Goal: Contribute content

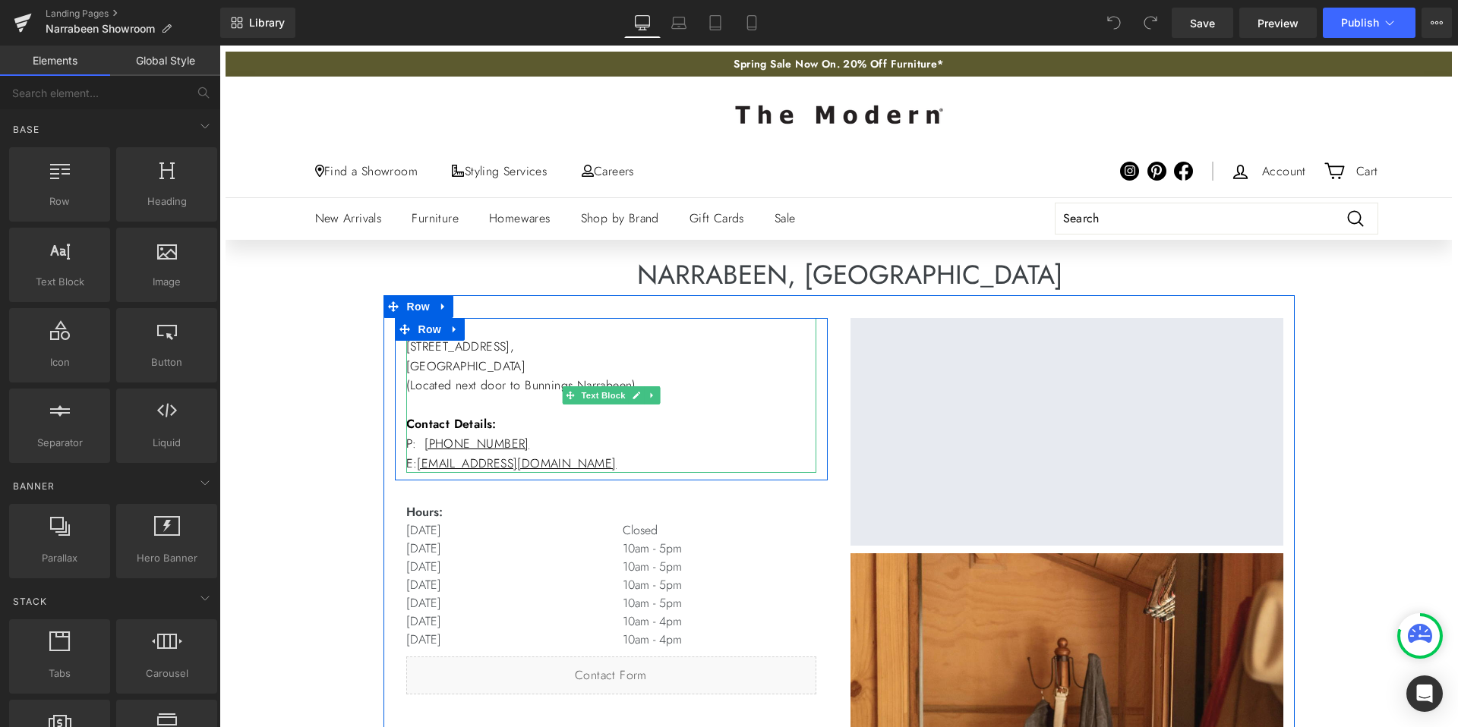
click at [538, 392] on p "[GEOGRAPHIC_DATA] (Located next door to Bunnings Narrabeen) Contact Details: P:…" at bounding box center [611, 415] width 410 height 117
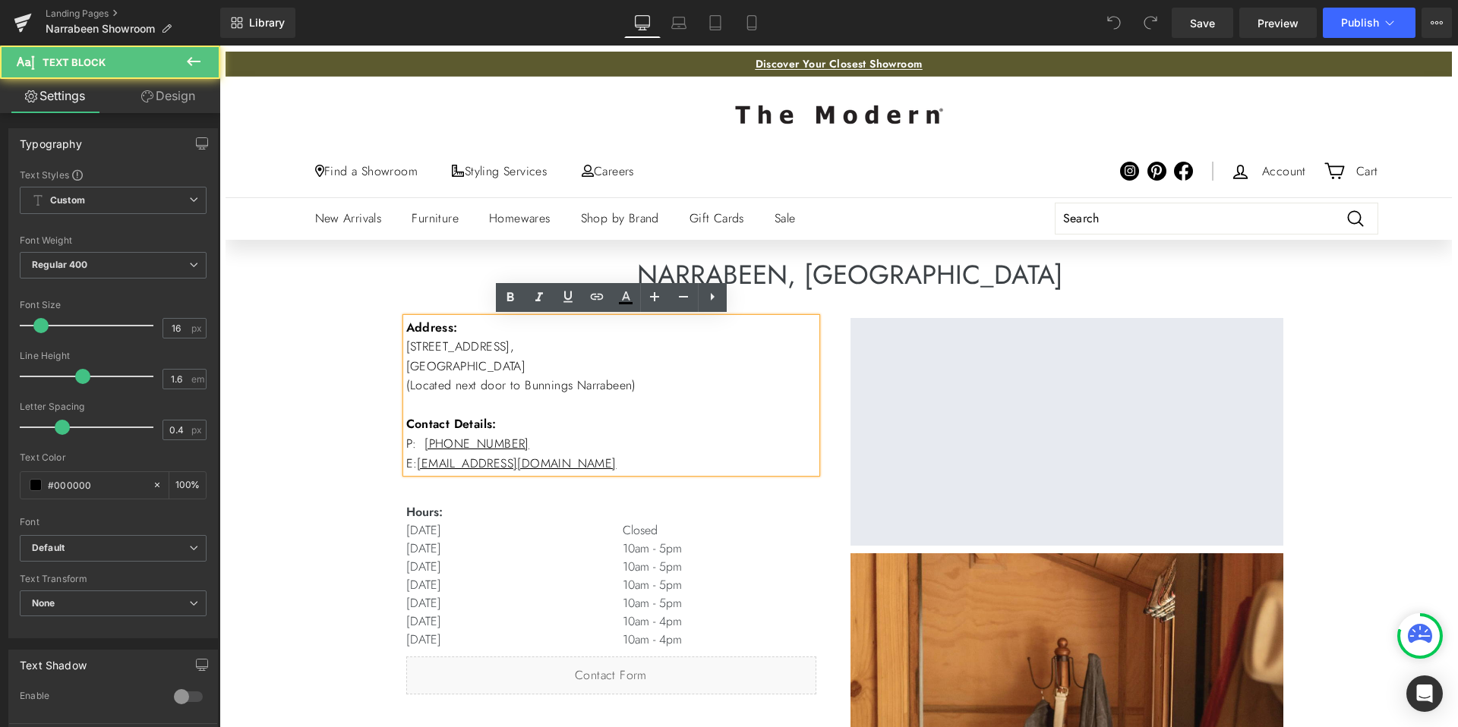
click at [408, 330] on b "Address:" at bounding box center [432, 327] width 52 height 17
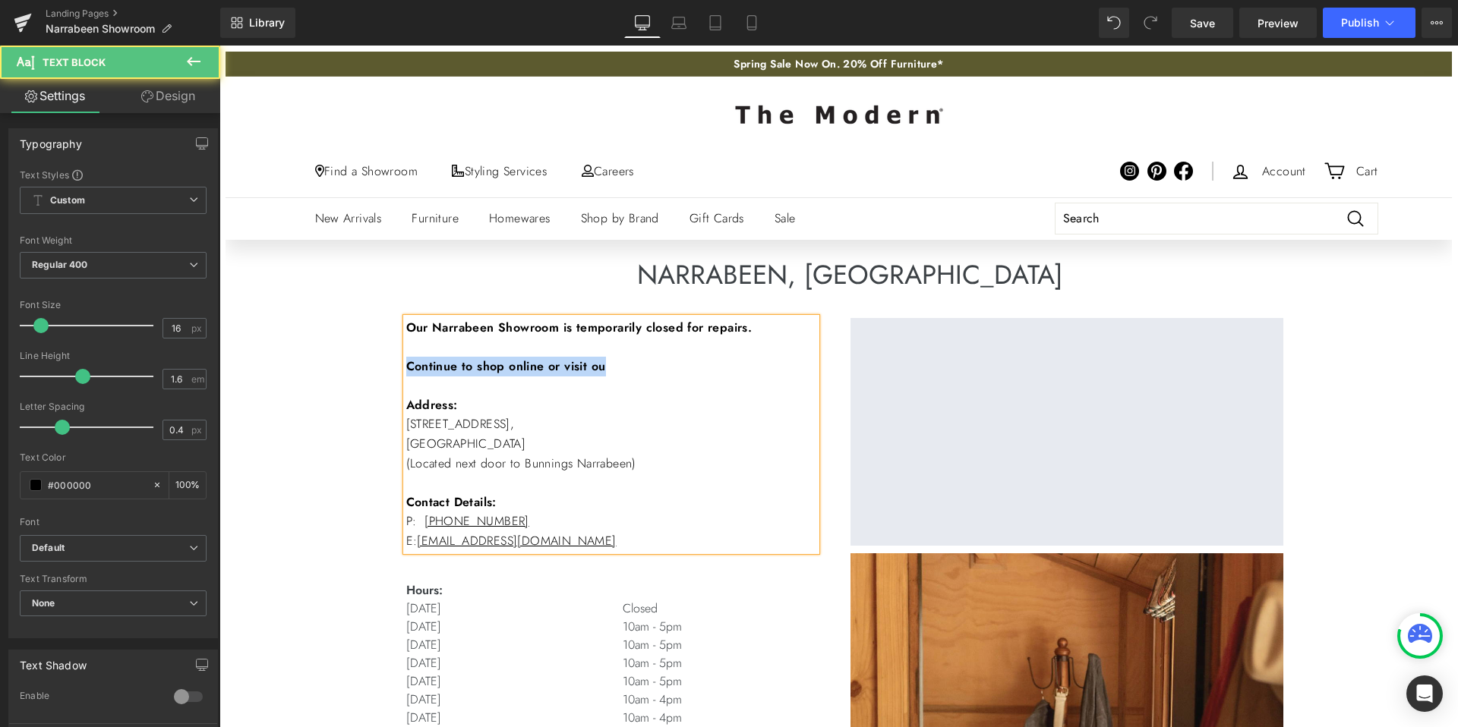
drag, startPoint x: 629, startPoint y: 364, endPoint x: 407, endPoint y: 361, distance: 222.5
click at [408, 361] on p "Continue to shop online or visit ou" at bounding box center [611, 367] width 410 height 20
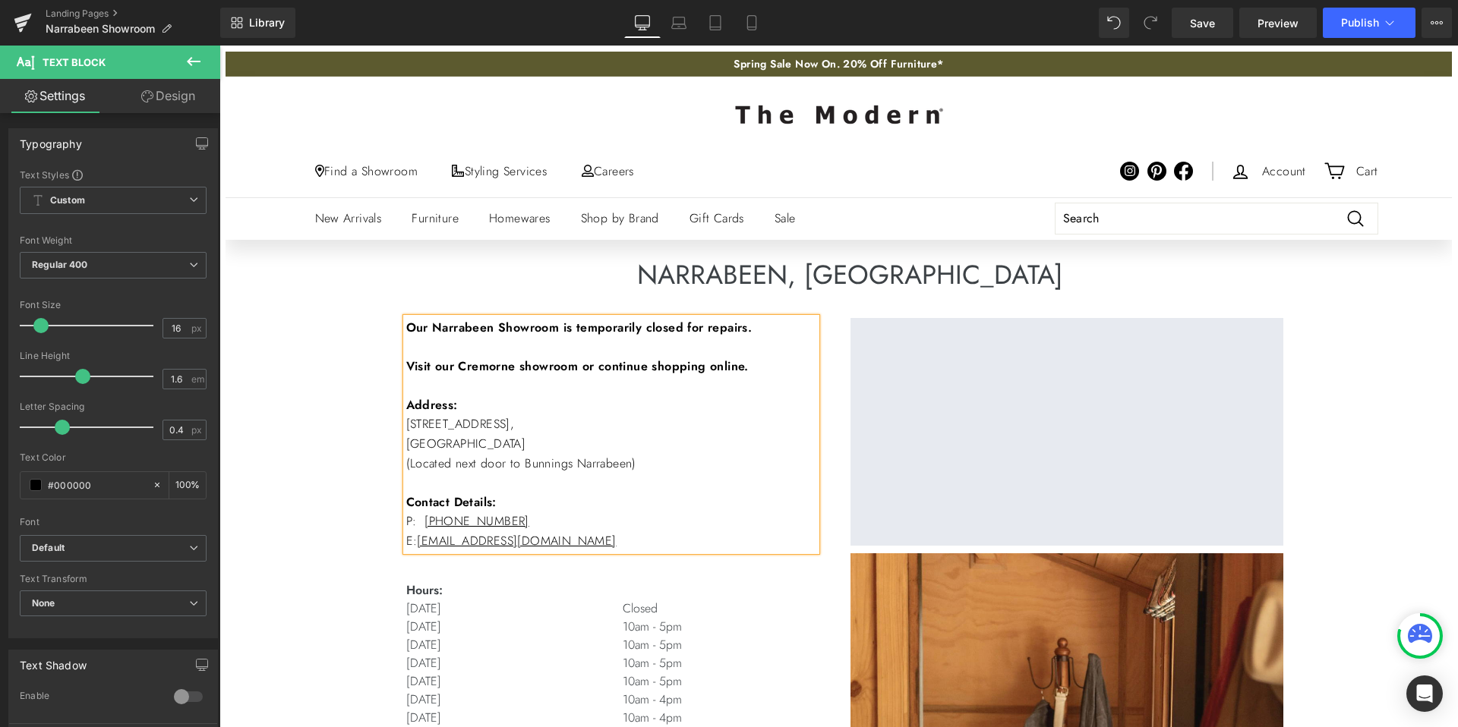
click at [761, 345] on p at bounding box center [611, 347] width 410 height 20
click at [582, 327] on b "Our Narrabeen Showroom is temporarily closed for repairs." at bounding box center [579, 327] width 346 height 17
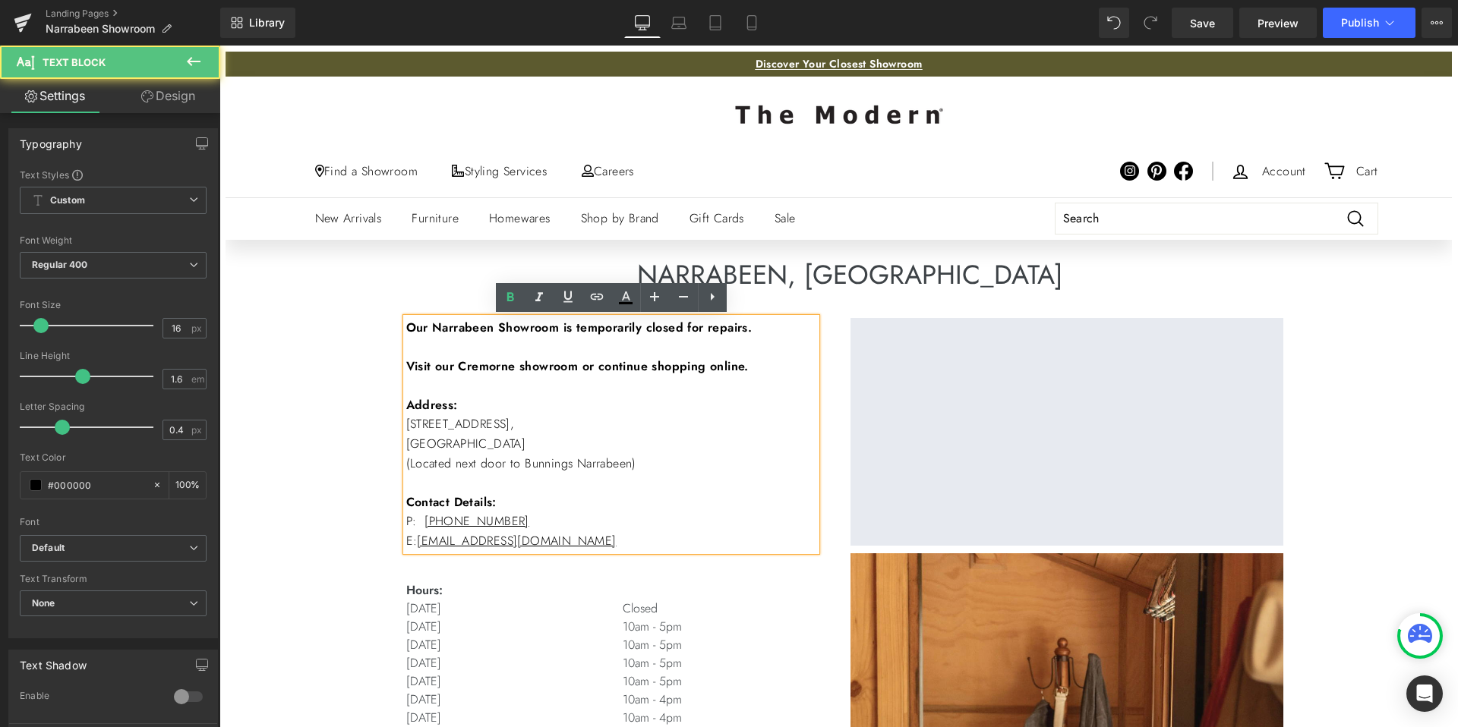
click at [771, 325] on p "Our Narrabeen Showroom is temporarily closed for repairs." at bounding box center [611, 328] width 410 height 20
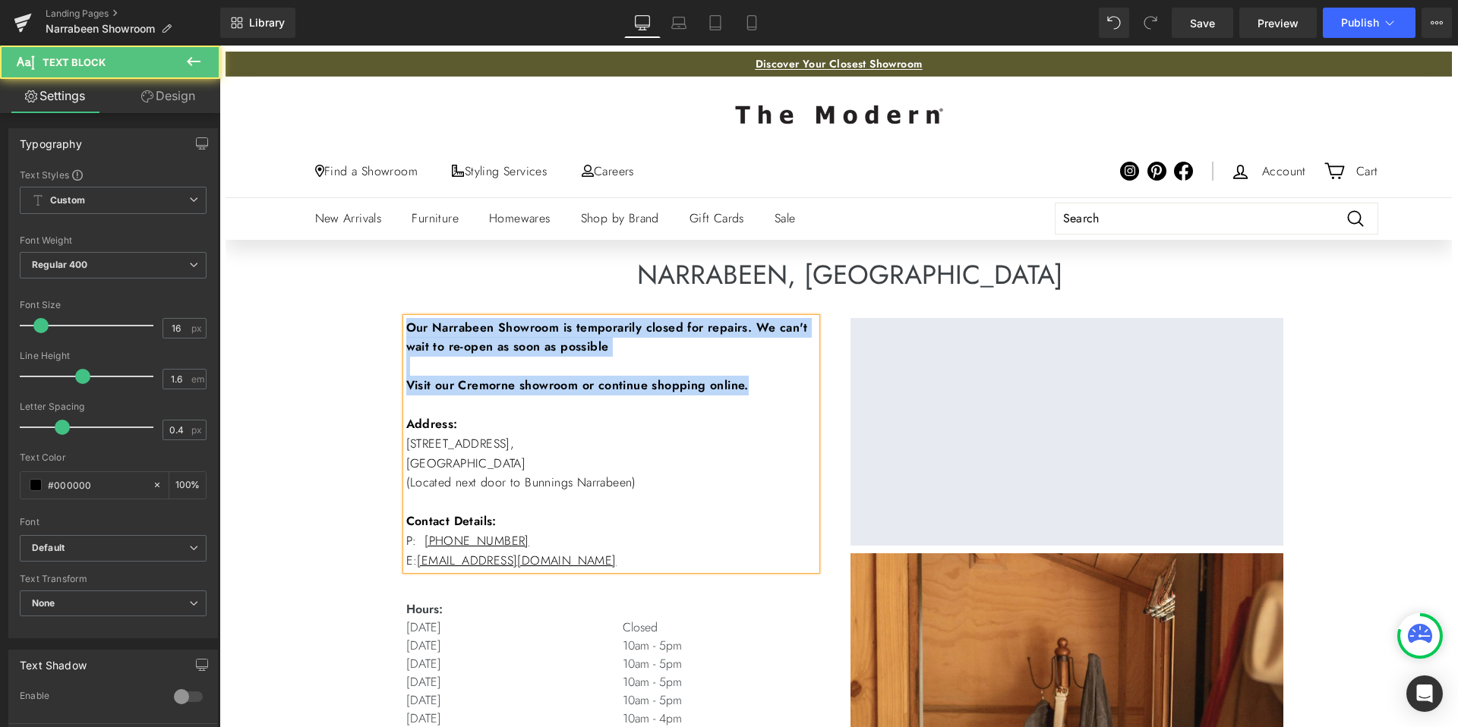
drag, startPoint x: 793, startPoint y: 388, endPoint x: 406, endPoint y: 328, distance: 391.1
click at [406, 328] on div "Our Narrabeen Showroom is temporarily closed for repairs. We can't wait to re-o…" at bounding box center [611, 444] width 410 height 253
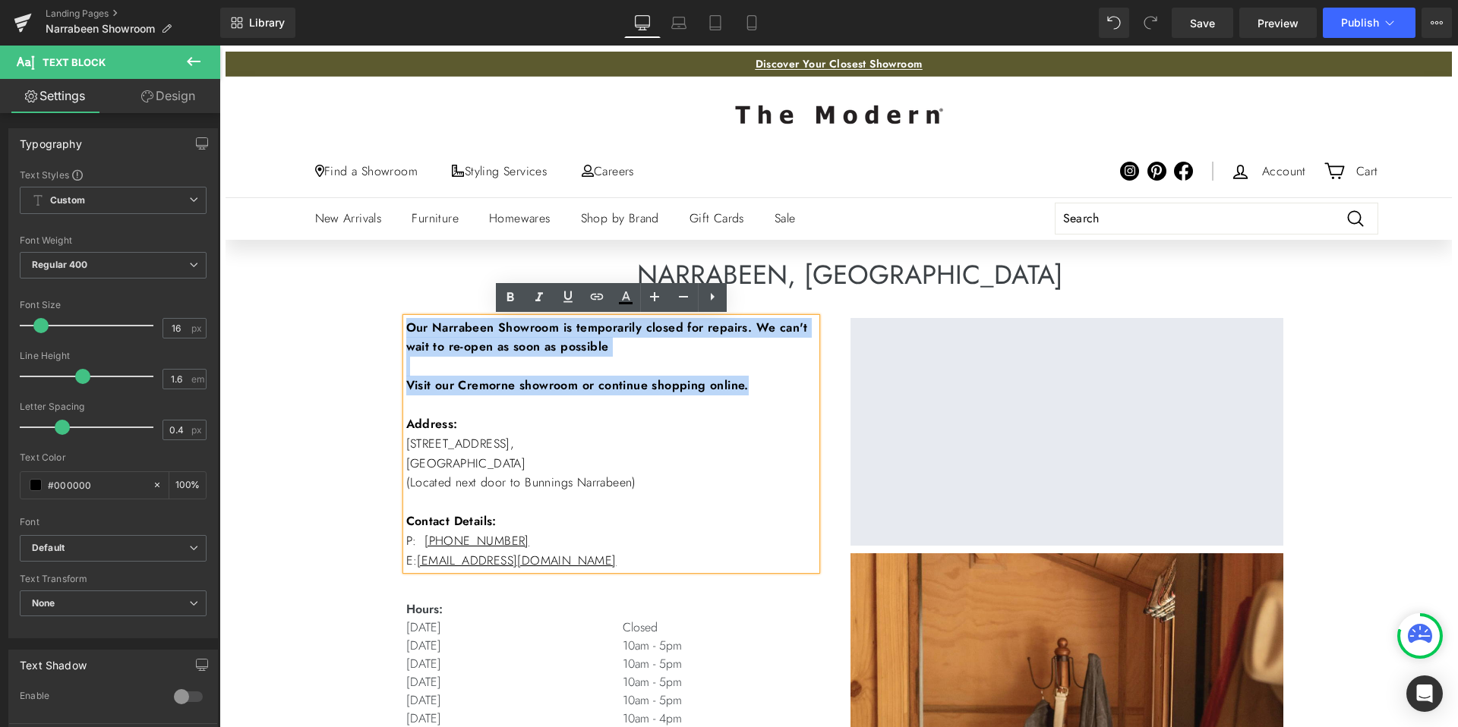
copy div "Our Narrabeen Showroom is temporarily closed for repairs. We can't wait to re-o…"
click at [718, 330] on b "Our Narrabeen Showroom is temporarily closed for repairs. We can't wait to re-o…" at bounding box center [607, 337] width 402 height 37
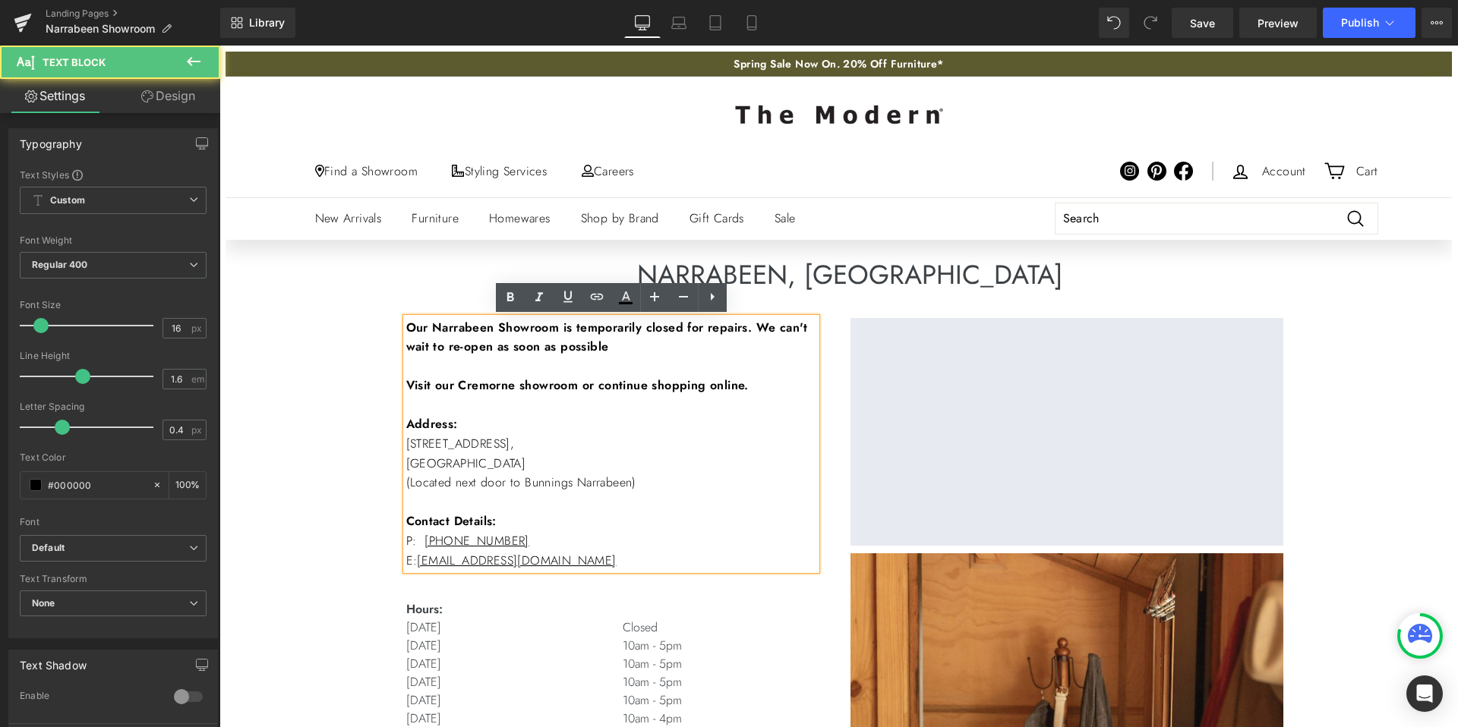
click at [773, 326] on b "Our Narrabeen Showroom is temporarily closed for repairs. We can't wait to re-o…" at bounding box center [607, 337] width 402 height 37
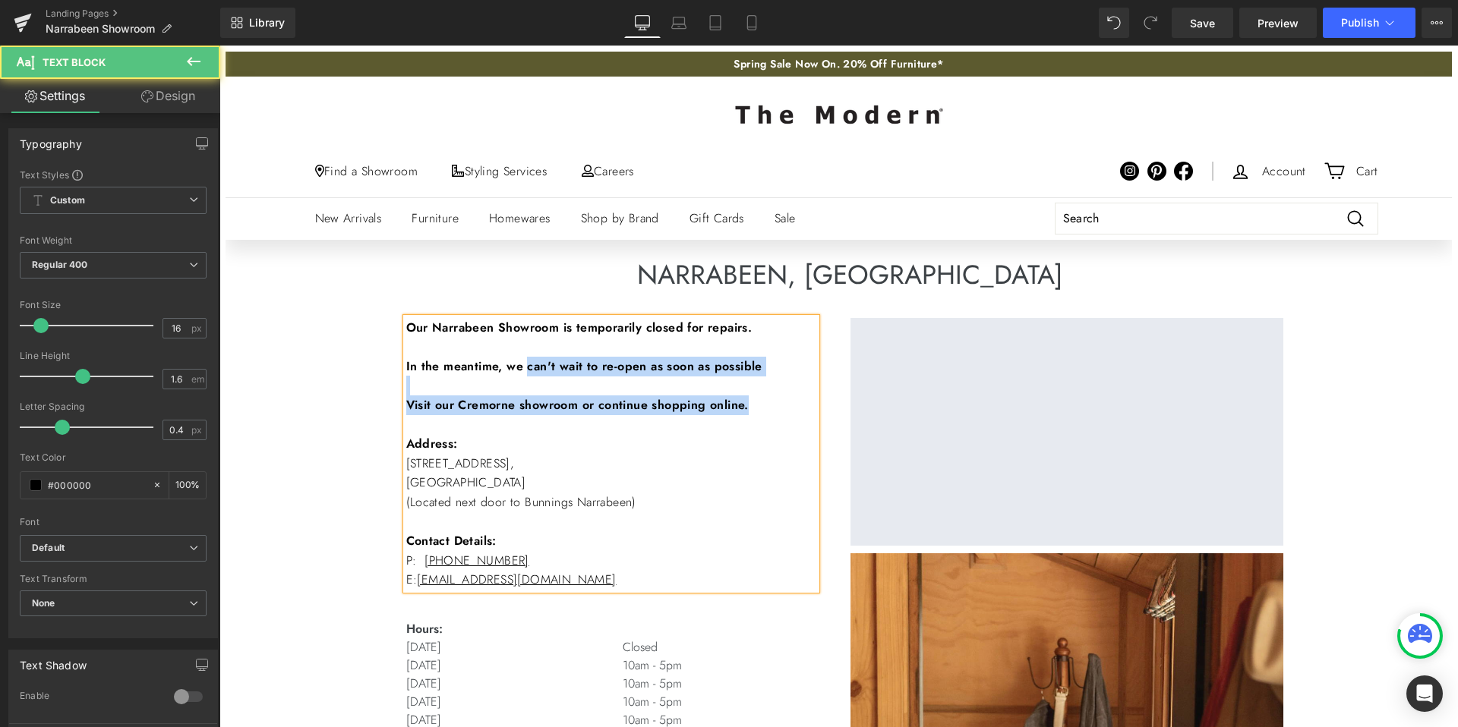
drag, startPoint x: 531, startPoint y: 368, endPoint x: 770, endPoint y: 408, distance: 241.6
click at [770, 408] on div "Our Narrabeen Showroom is temporarily closed for repairs. In the meantime, we c…" at bounding box center [611, 454] width 410 height 272
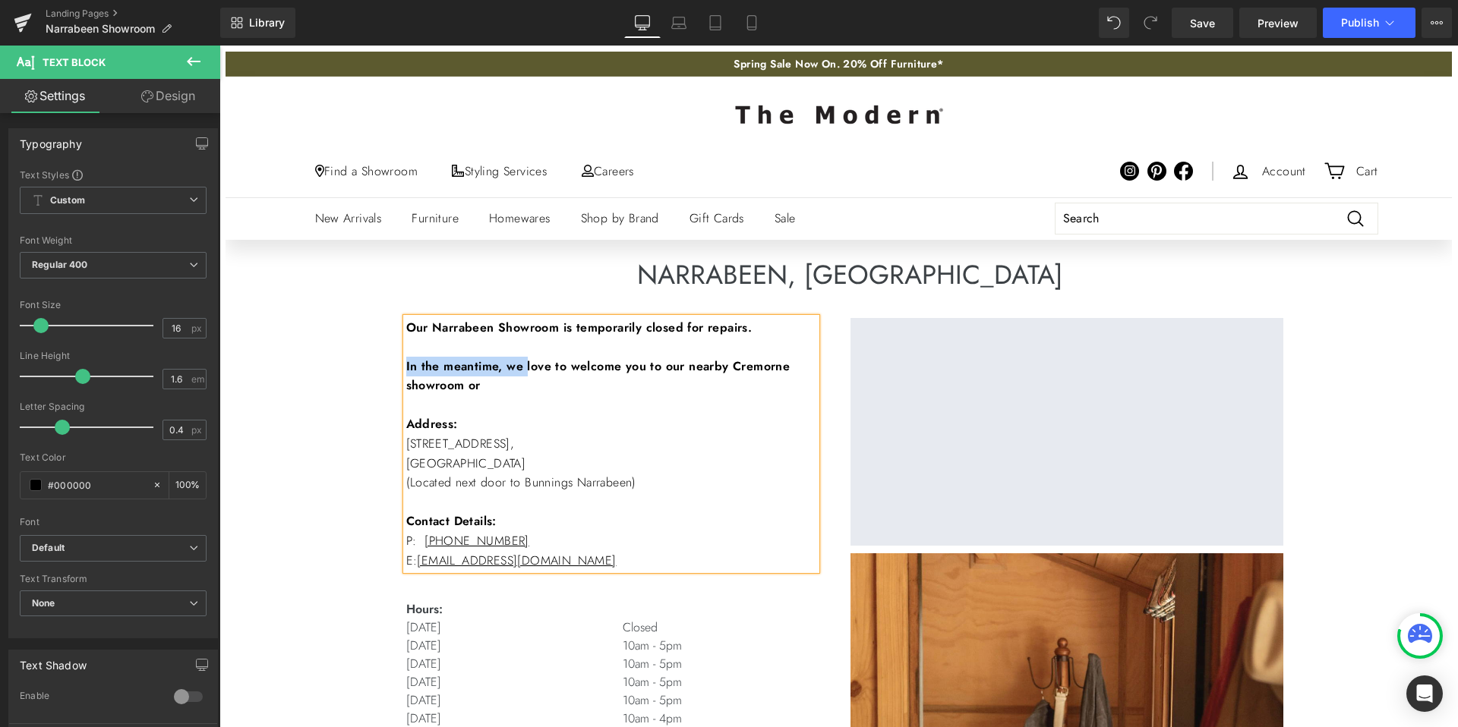
drag, startPoint x: 529, startPoint y: 367, endPoint x: 407, endPoint y: 364, distance: 122.3
click at [407, 364] on b "In the meantime, we love to welcome you to our nearby Cremorne showroom or" at bounding box center [598, 376] width 384 height 37
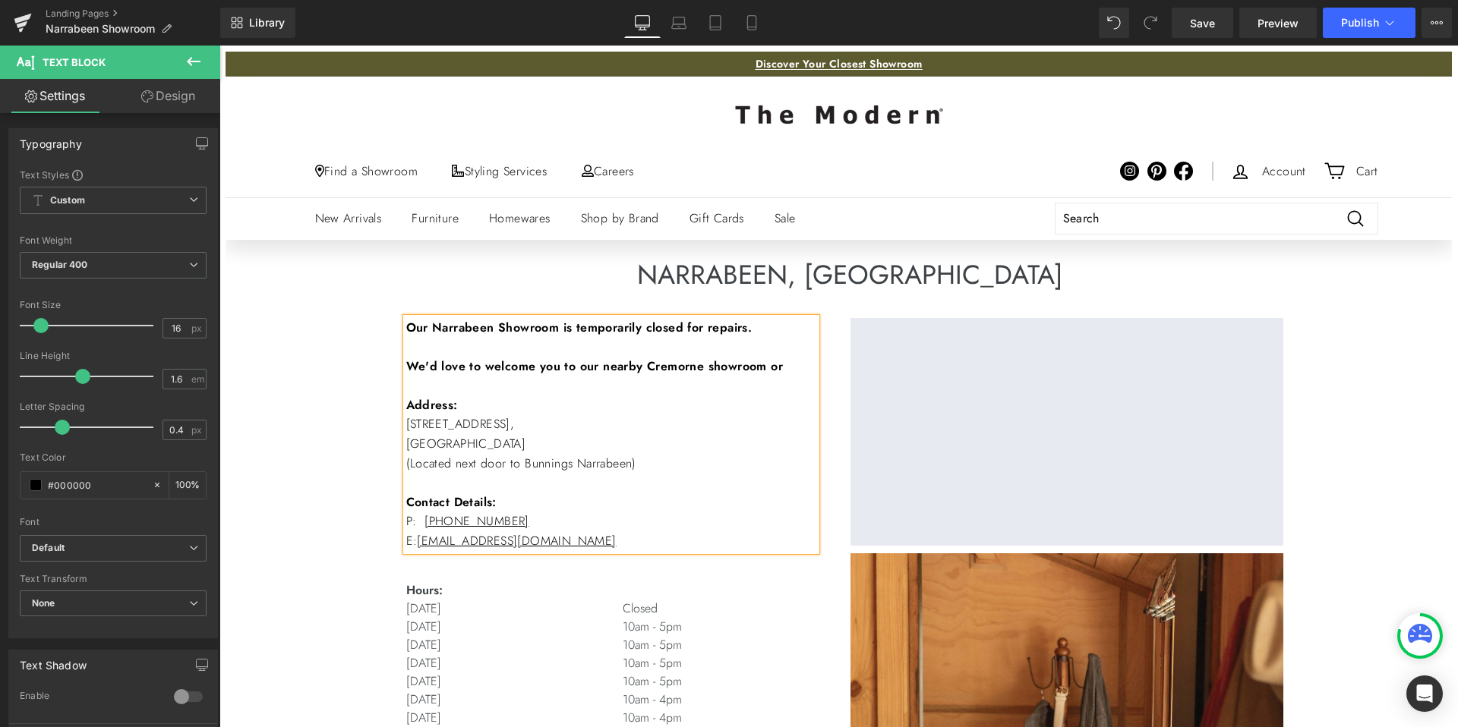
click at [701, 362] on b "We'd love to welcome you to our nearby Cremorne showroom or" at bounding box center [594, 366] width 377 height 17
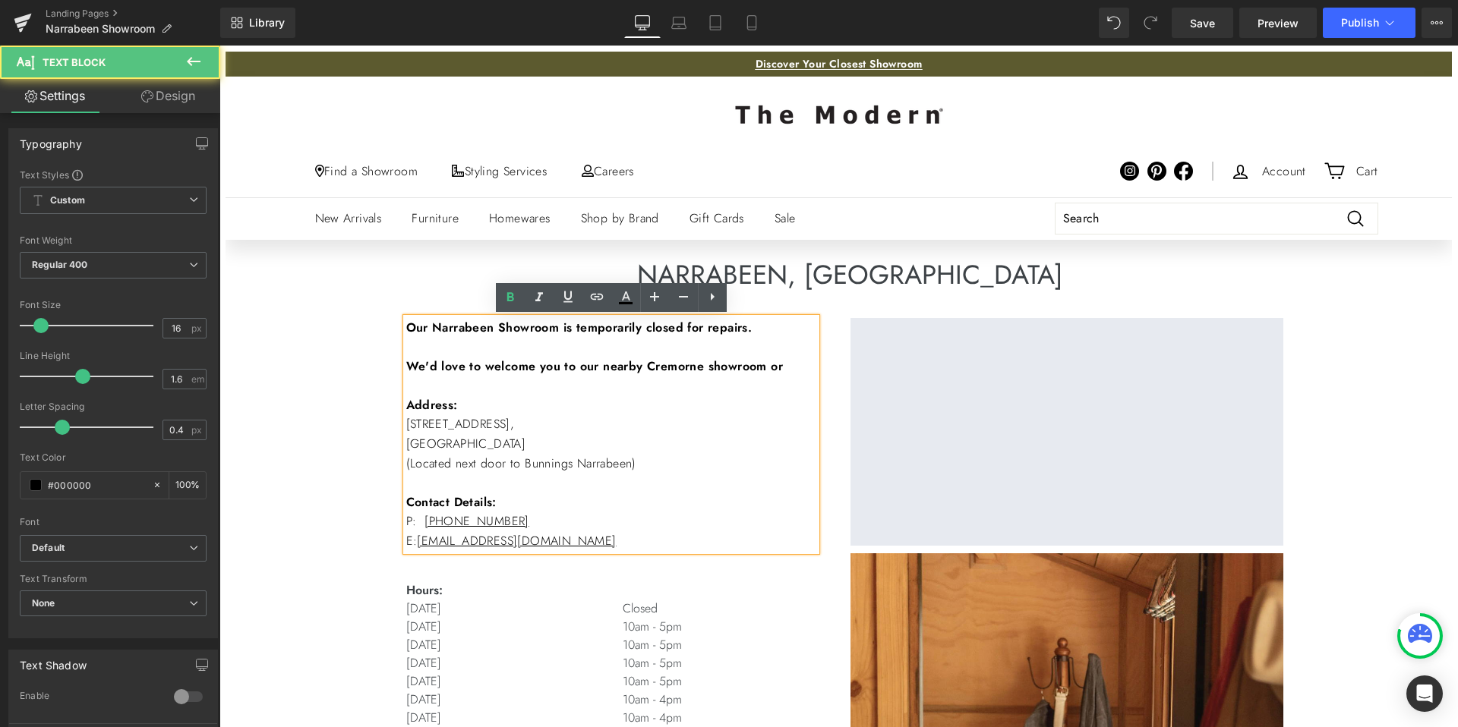
click at [784, 364] on b "We'd love to welcome you to our nearby Cremorne showroom or" at bounding box center [594, 366] width 377 height 17
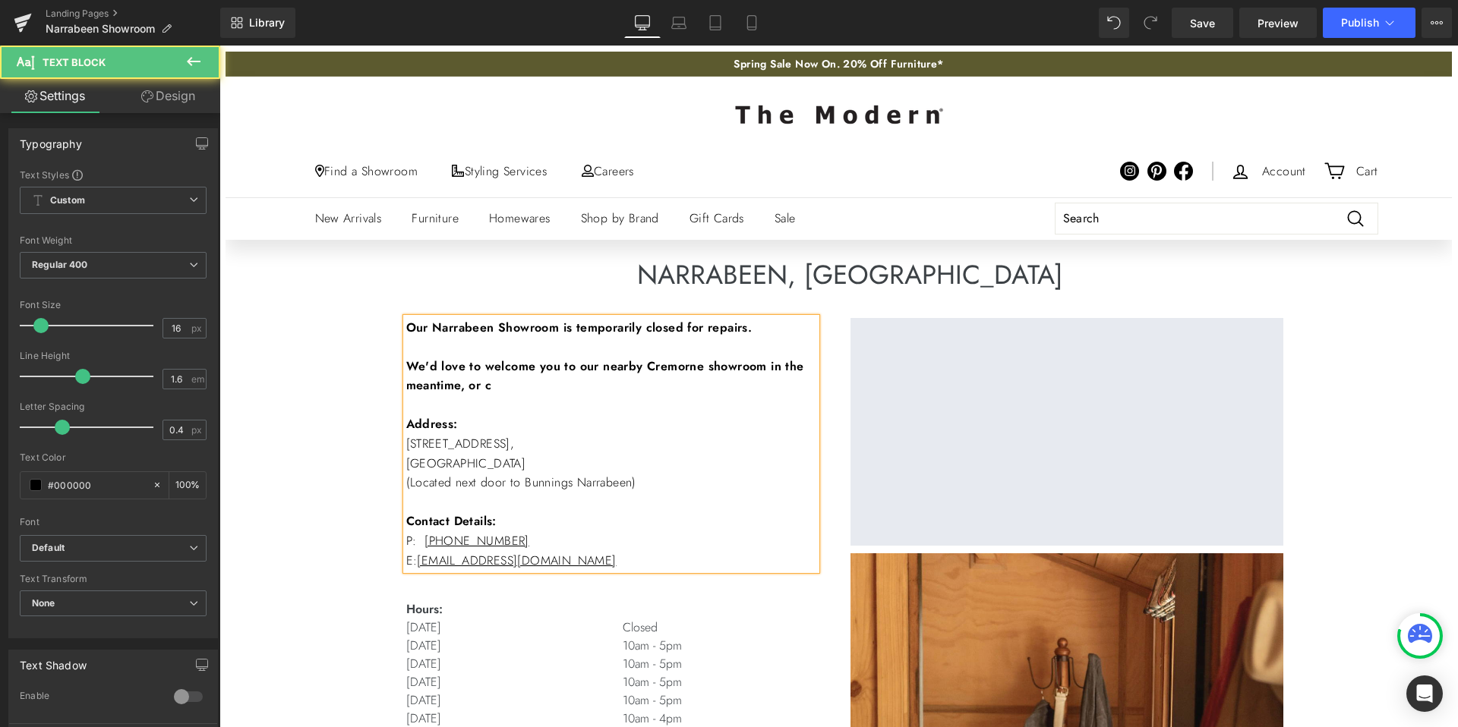
click at [436, 367] on b "We'd love to welcome you to our nearby Cremorne showroom in the meantime, or c" at bounding box center [605, 376] width 398 height 37
click at [547, 383] on p "We'd love to welcome you to our nearby Cremorne showroom in the meantime, or c" at bounding box center [611, 376] width 410 height 39
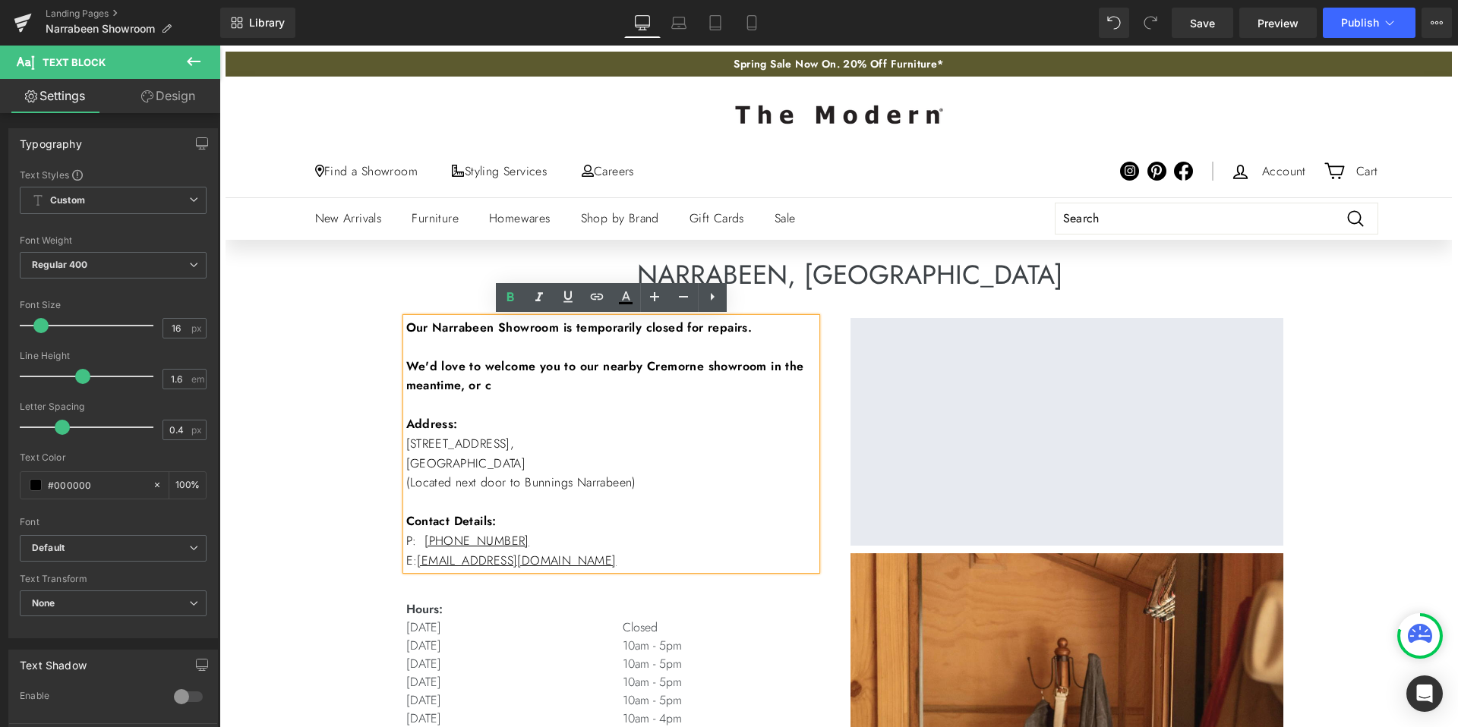
click at [582, 369] on b "We'd love to welcome you to our nearby Cremorne showroom in the meantime, or c" at bounding box center [605, 376] width 398 height 37
click at [554, 372] on b "We'd love to welcome you to our nearby Cremorne showroom in the meantime, or c" at bounding box center [605, 376] width 398 height 37
click at [566, 382] on p "We'd love to welcome you to our nearby Cremorne showroom in the meantime, or c" at bounding box center [611, 376] width 410 height 39
drag, startPoint x: 782, startPoint y: 367, endPoint x: 803, endPoint y: 383, distance: 26.0
click at [803, 383] on p "We'd love to welcome you to our nearby Cremorne showroom in the meantime, or c" at bounding box center [611, 376] width 410 height 39
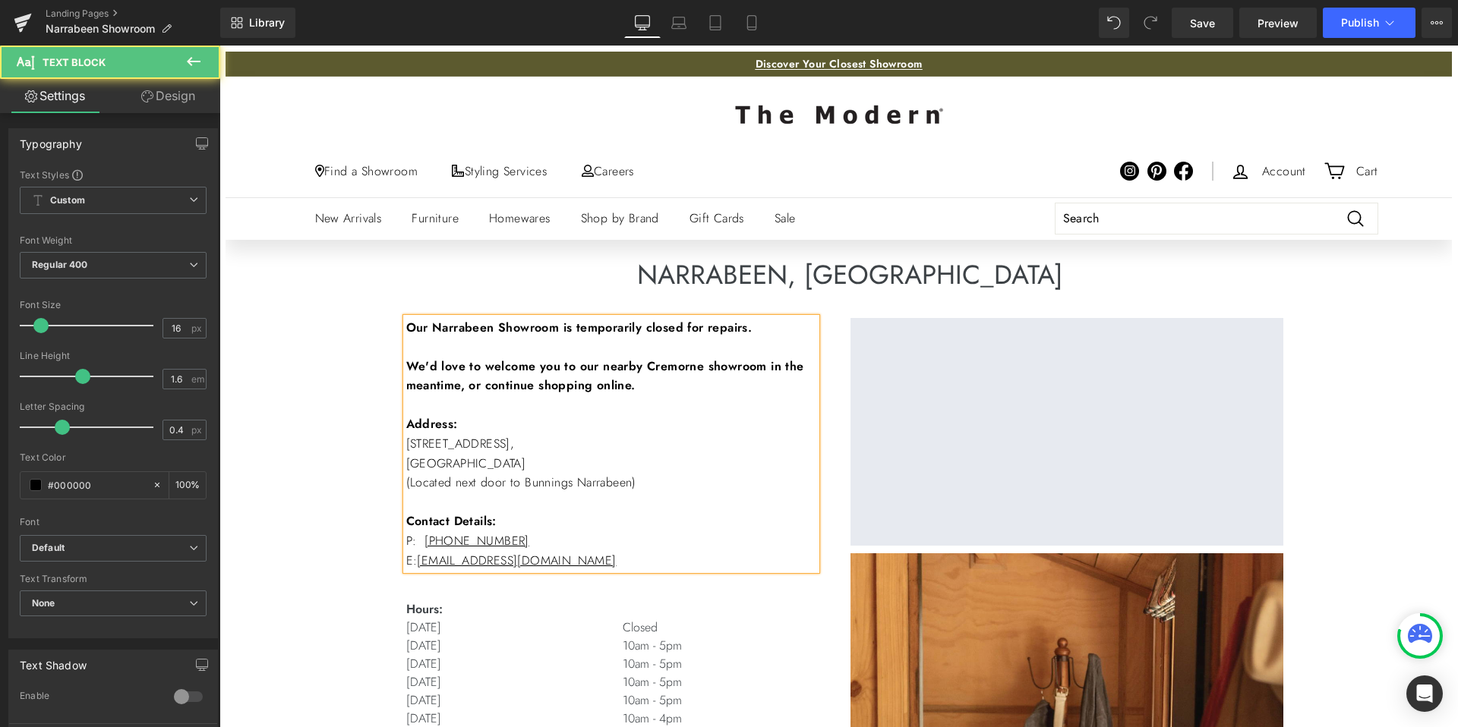
drag, startPoint x: 680, startPoint y: 386, endPoint x: 407, endPoint y: 364, distance: 274.1
click at [407, 364] on p "We'd love to welcome you to our nearby Cremorne showroom in the meantime, or co…" at bounding box center [611, 376] width 410 height 39
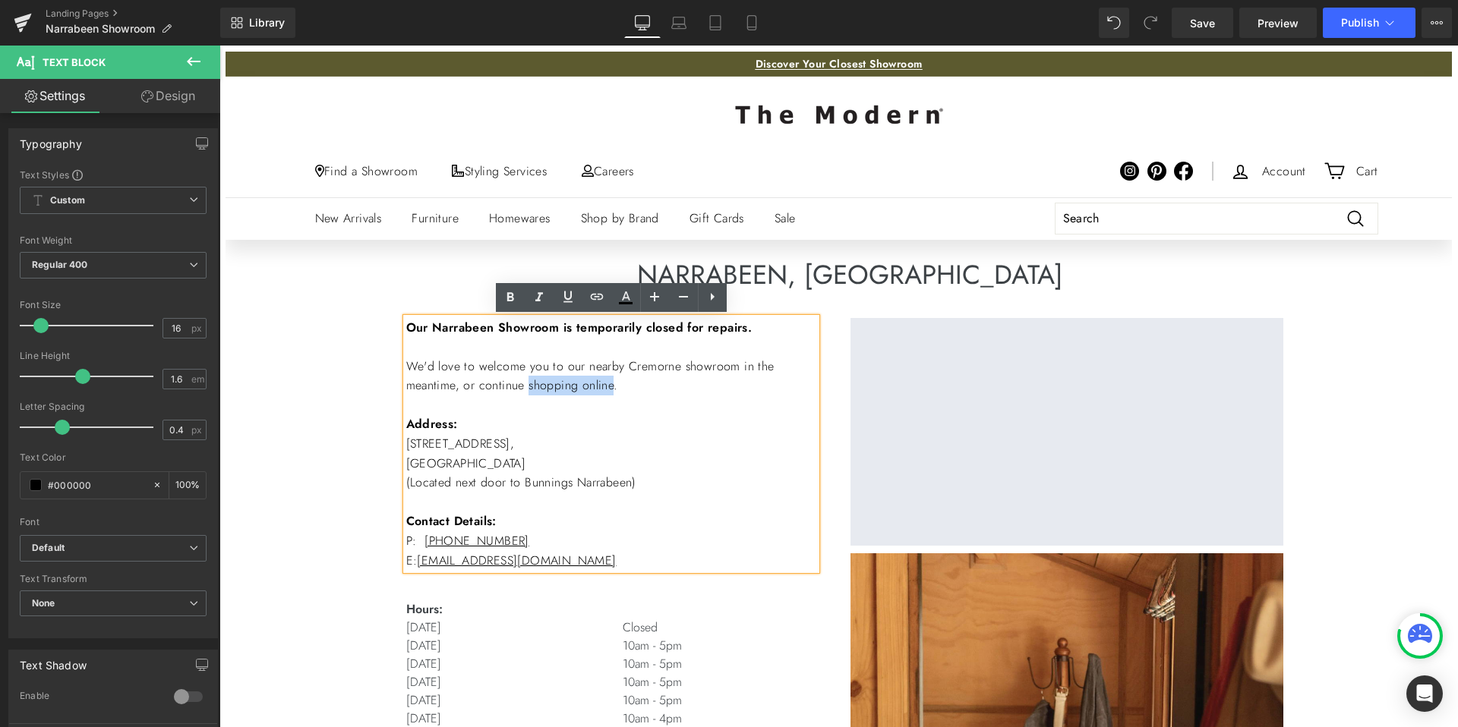
drag, startPoint x: 538, startPoint y: 389, endPoint x: 626, endPoint y: 389, distance: 88.1
click at [626, 389] on p "We'd love to welcome you to our nearby Cremorne showroom in the meantime, or co…" at bounding box center [611, 376] width 410 height 39
click at [598, 295] on icon at bounding box center [597, 297] width 18 height 18
click at [632, 424] on input "text" at bounding box center [623, 418] width 234 height 38
paste input "[URL][DOMAIN_NAME]"
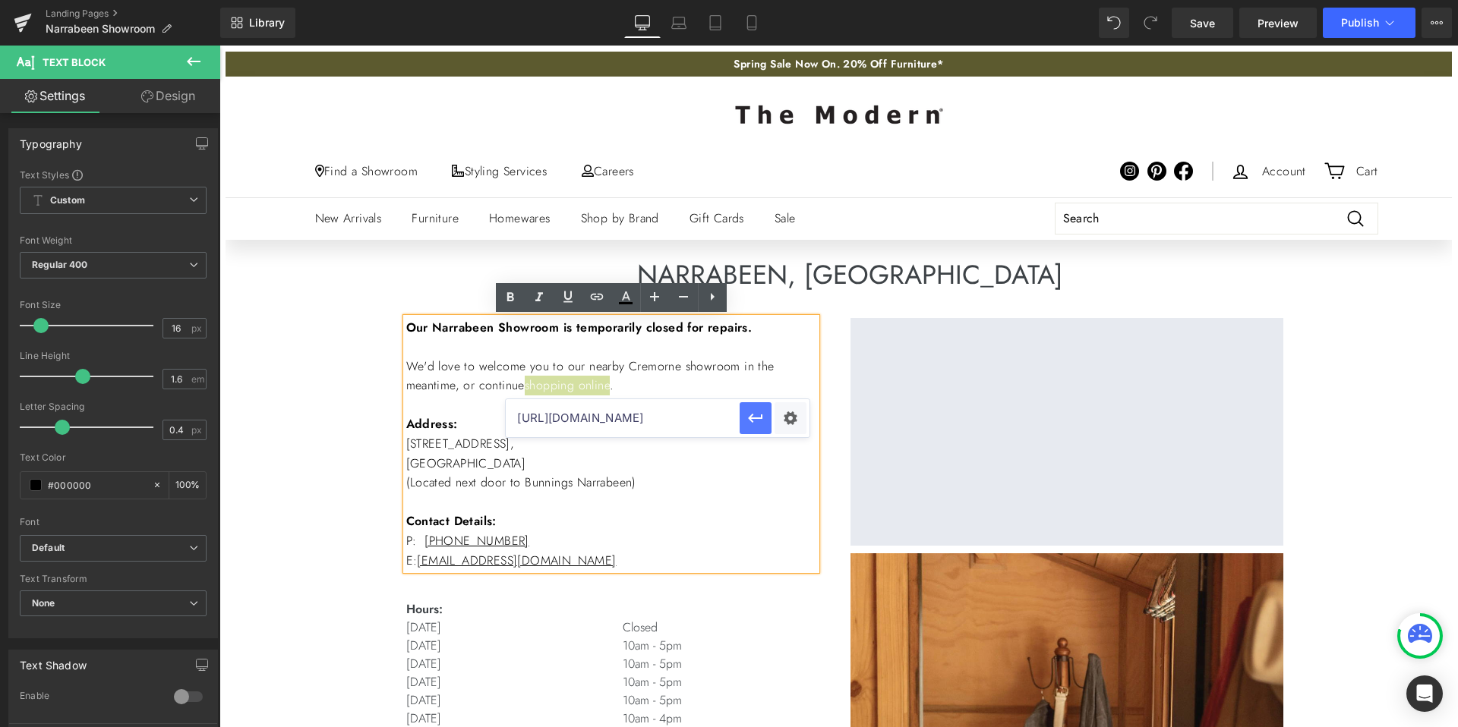
type input "[URL][DOMAIN_NAME]"
click at [760, 415] on icon "button" at bounding box center [755, 418] width 18 height 18
click at [634, 364] on p "We'd love to welcome you to our nearby Cremorne showroom in the meantime, or co…" at bounding box center [611, 376] width 410 height 39
drag, startPoint x: 640, startPoint y: 365, endPoint x: 755, endPoint y: 367, distance: 114.7
click at [755, 367] on p "We'd love to welcome you to our nearby Cremorne showroom in the meantime, or co…" at bounding box center [611, 376] width 410 height 39
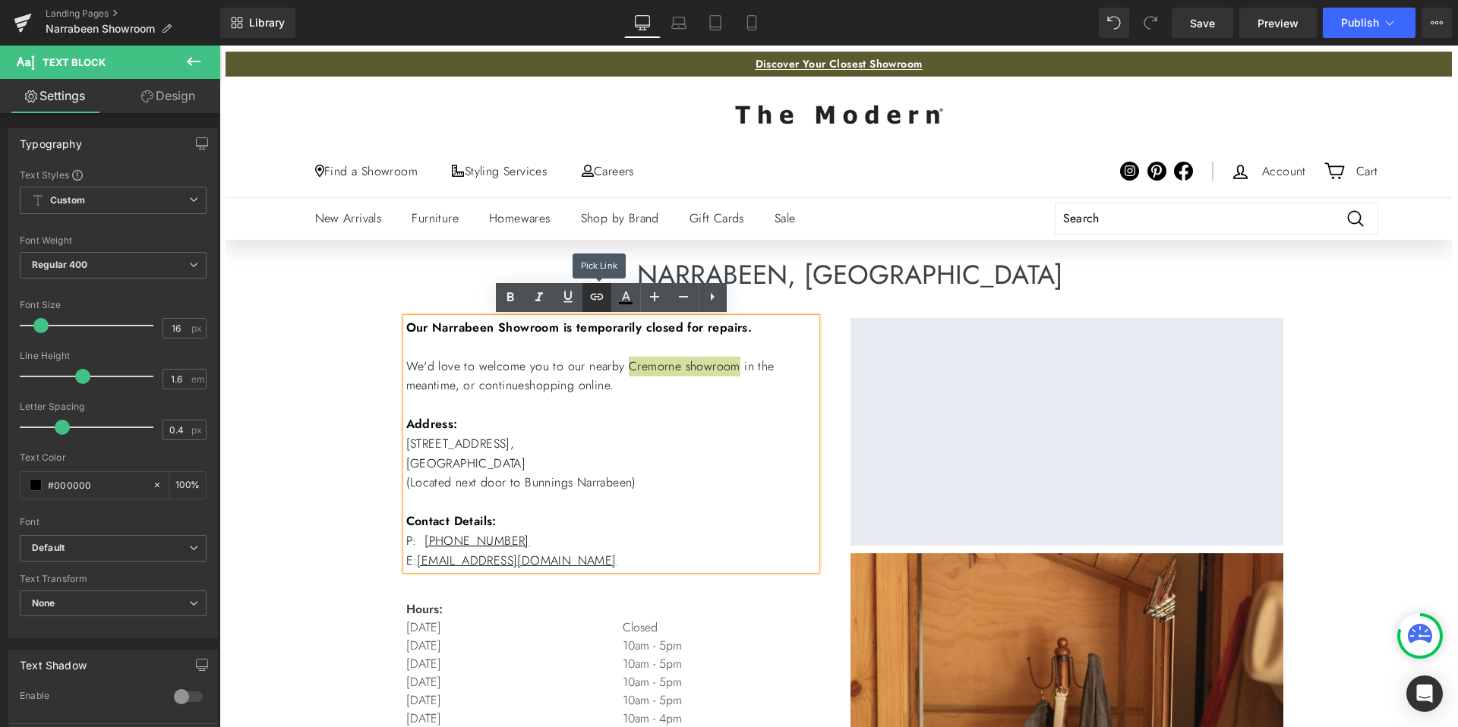
click at [602, 294] on icon at bounding box center [597, 297] width 18 height 18
click at [633, 395] on input "text" at bounding box center [629, 399] width 234 height 38
paste input "[URL][DOMAIN_NAME]"
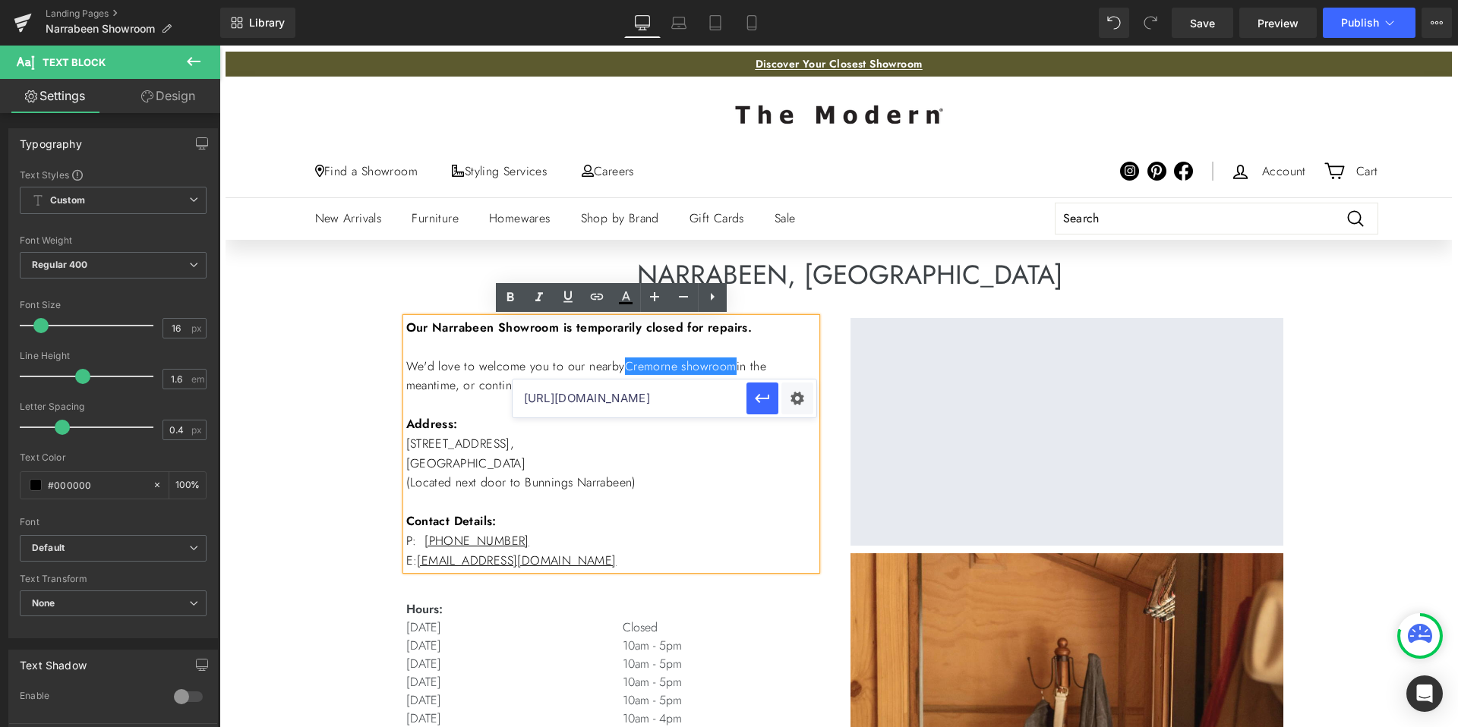
scroll to position [0, 299]
type input "[URL][DOMAIN_NAME]"
click at [771, 397] on button "button" at bounding box center [762, 399] width 32 height 32
click at [562, 294] on icon at bounding box center [568, 297] width 18 height 18
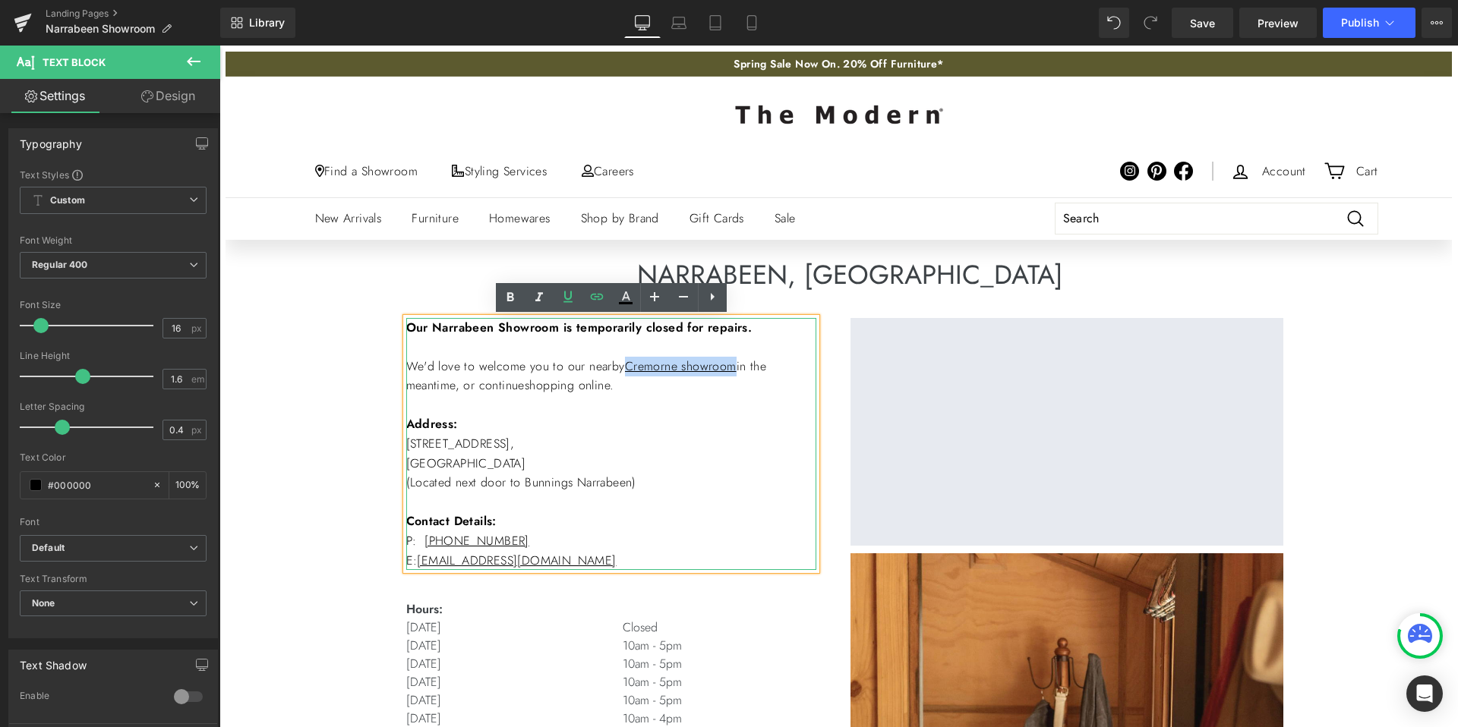
click at [562, 398] on p at bounding box center [611, 406] width 410 height 20
drag, startPoint x: 628, startPoint y: 386, endPoint x: 536, endPoint y: 385, distance: 91.9
click at [536, 385] on p "We'd love to welcome you to our nearby Cremorne showroom in the meantime, or co…" at bounding box center [611, 376] width 410 height 39
click at [569, 291] on icon at bounding box center [568, 297] width 18 height 18
click at [686, 456] on p "[GEOGRAPHIC_DATA] (Located next door to Bunnings Narrabeen) Contact Details: P:…" at bounding box center [611, 512] width 410 height 117
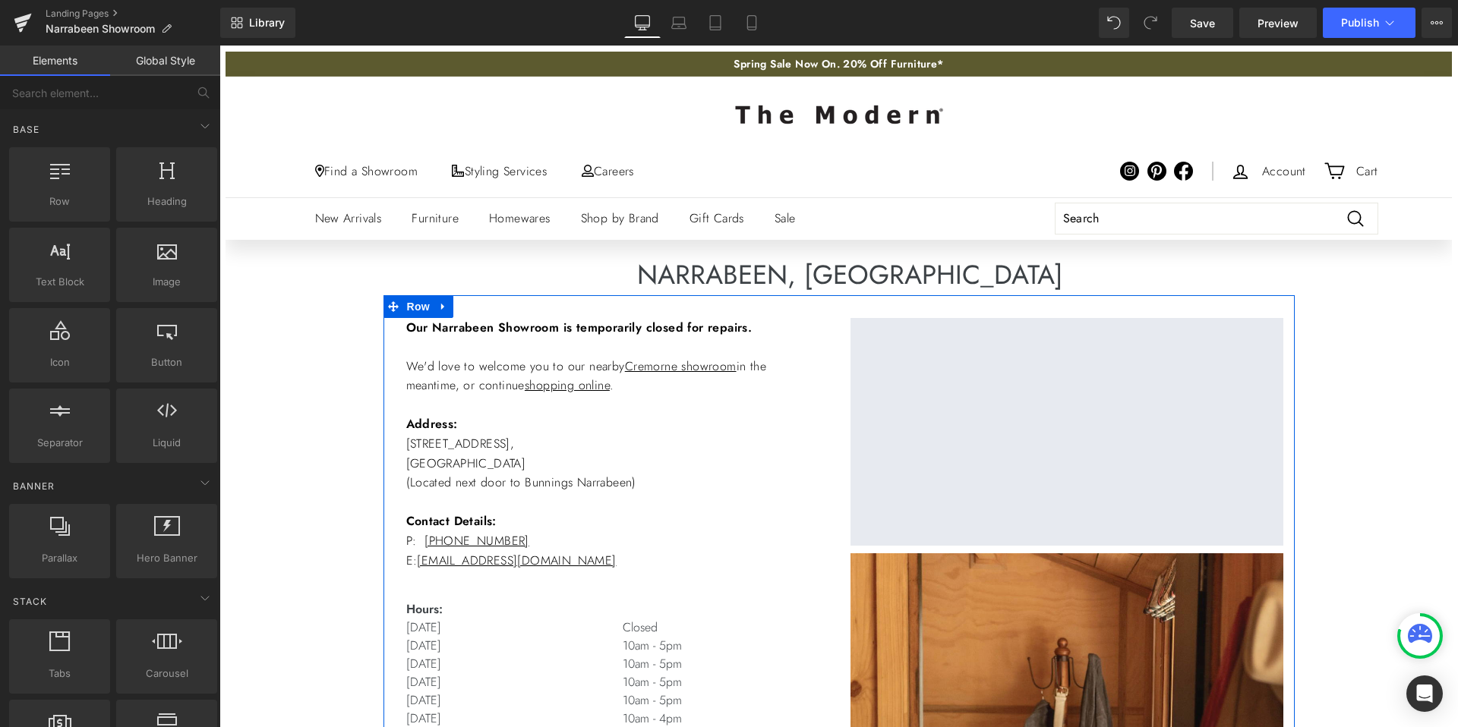
click at [583, 314] on div "Our Narrabeen Showroom is temporarily closed for repairs. We'd love to welcome …" at bounding box center [838, 702] width 911 height 815
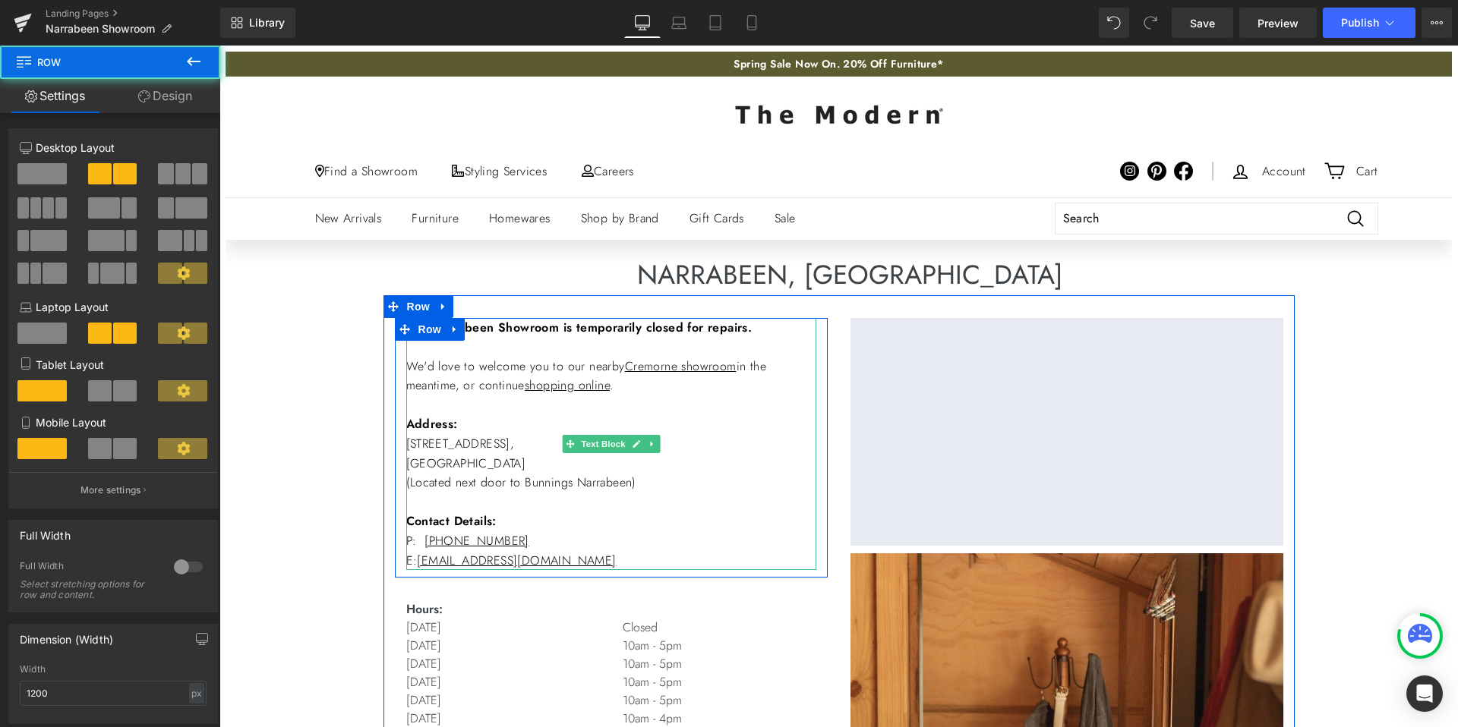
click at [749, 333] on b "Our Narrabeen Showroom is temporarily closed for repairs." at bounding box center [579, 327] width 346 height 17
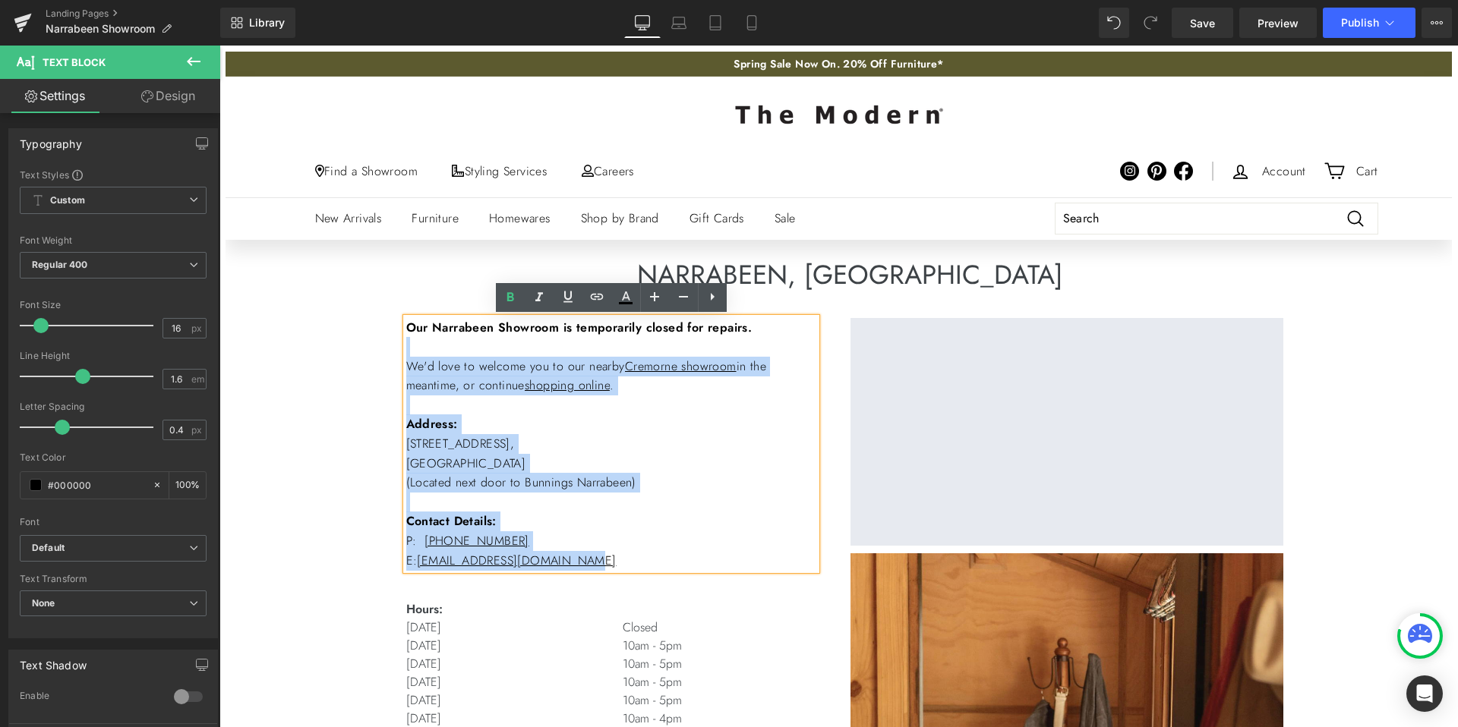
drag, startPoint x: 766, startPoint y: 333, endPoint x: 405, endPoint y: 334, distance: 361.4
click at [406, 334] on div "Our Narrabeen Showroom is temporarily closed for repairs. We'd love to welcome …" at bounding box center [611, 444] width 410 height 253
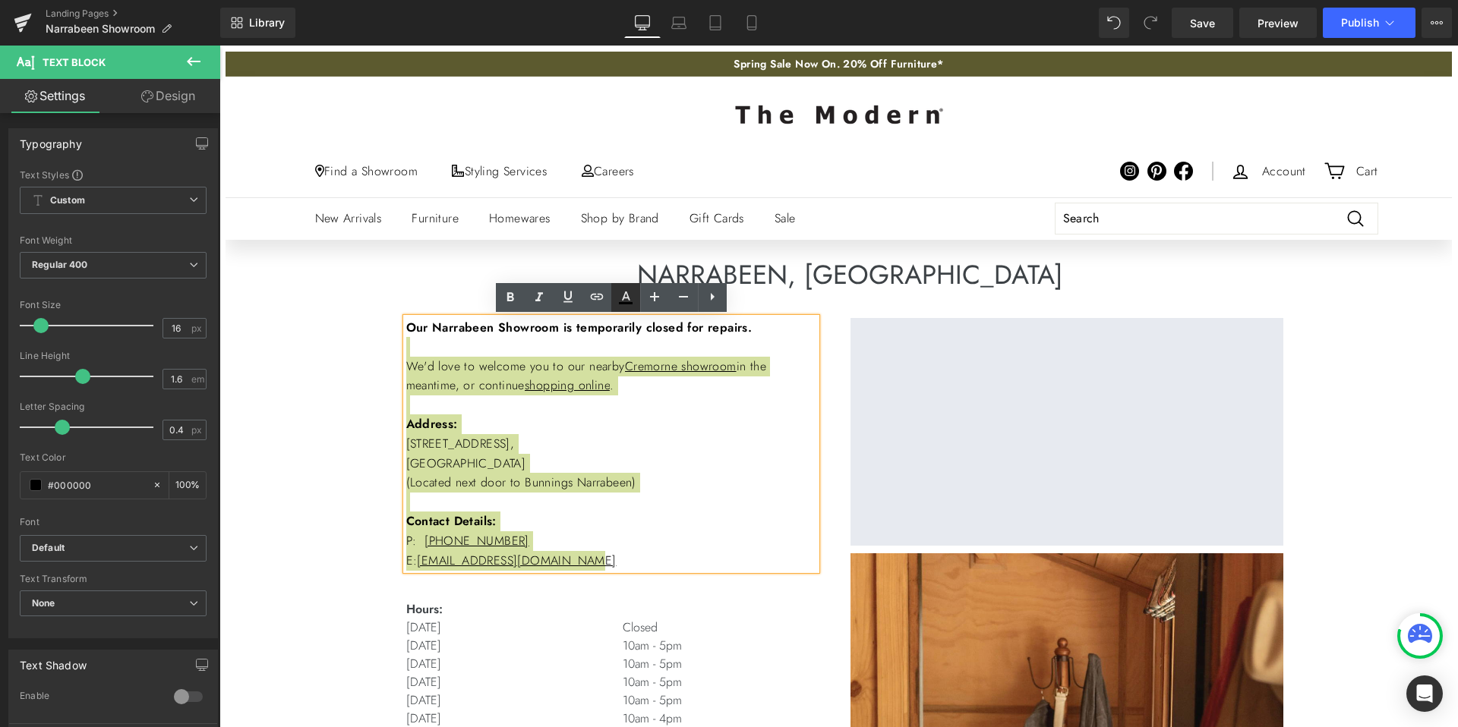
click at [628, 298] on icon at bounding box center [626, 296] width 8 height 9
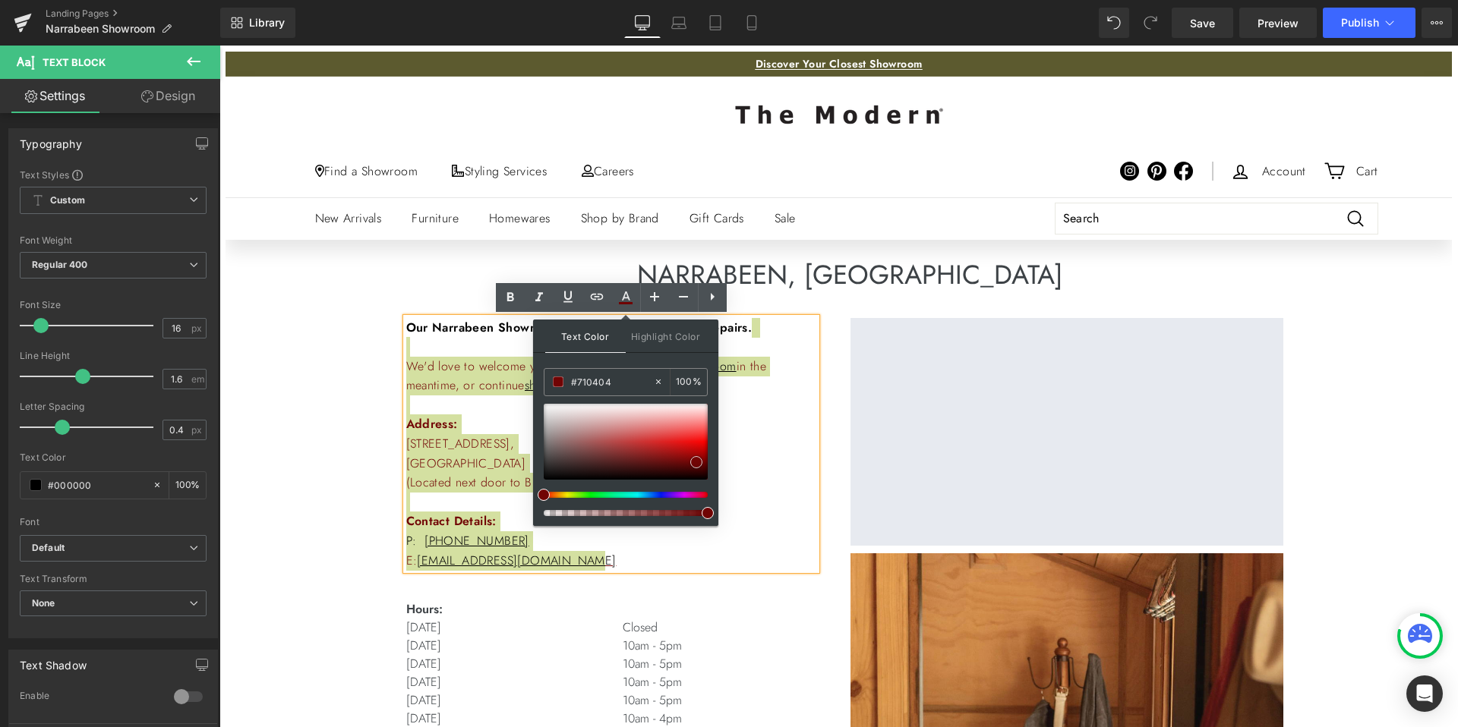
drag, startPoint x: 542, startPoint y: 475, endPoint x: 694, endPoint y: 458, distance: 152.8
click at [695, 458] on span at bounding box center [696, 462] width 12 height 12
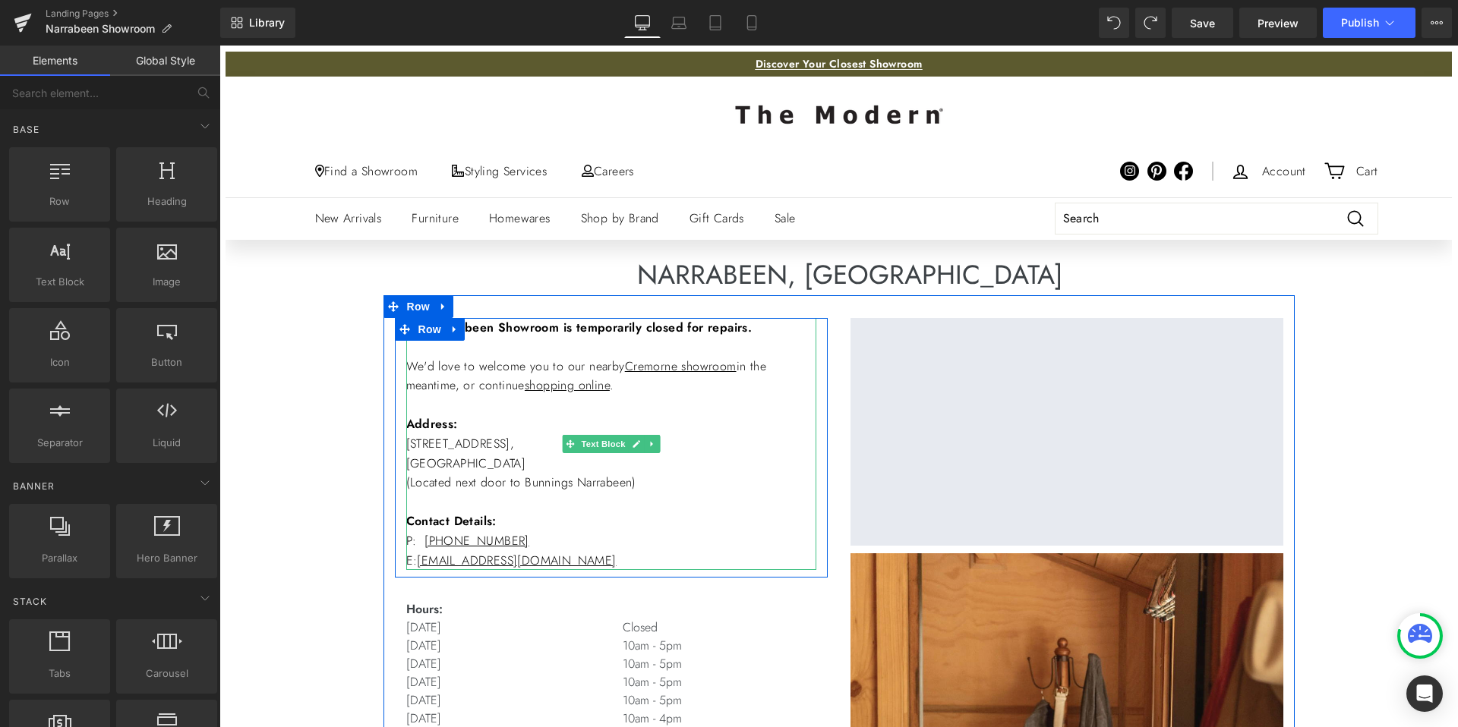
click at [464, 358] on p "We'd love to welcome you to our nearby Cremorne showroom in the meantime, or co…" at bounding box center [611, 376] width 410 height 39
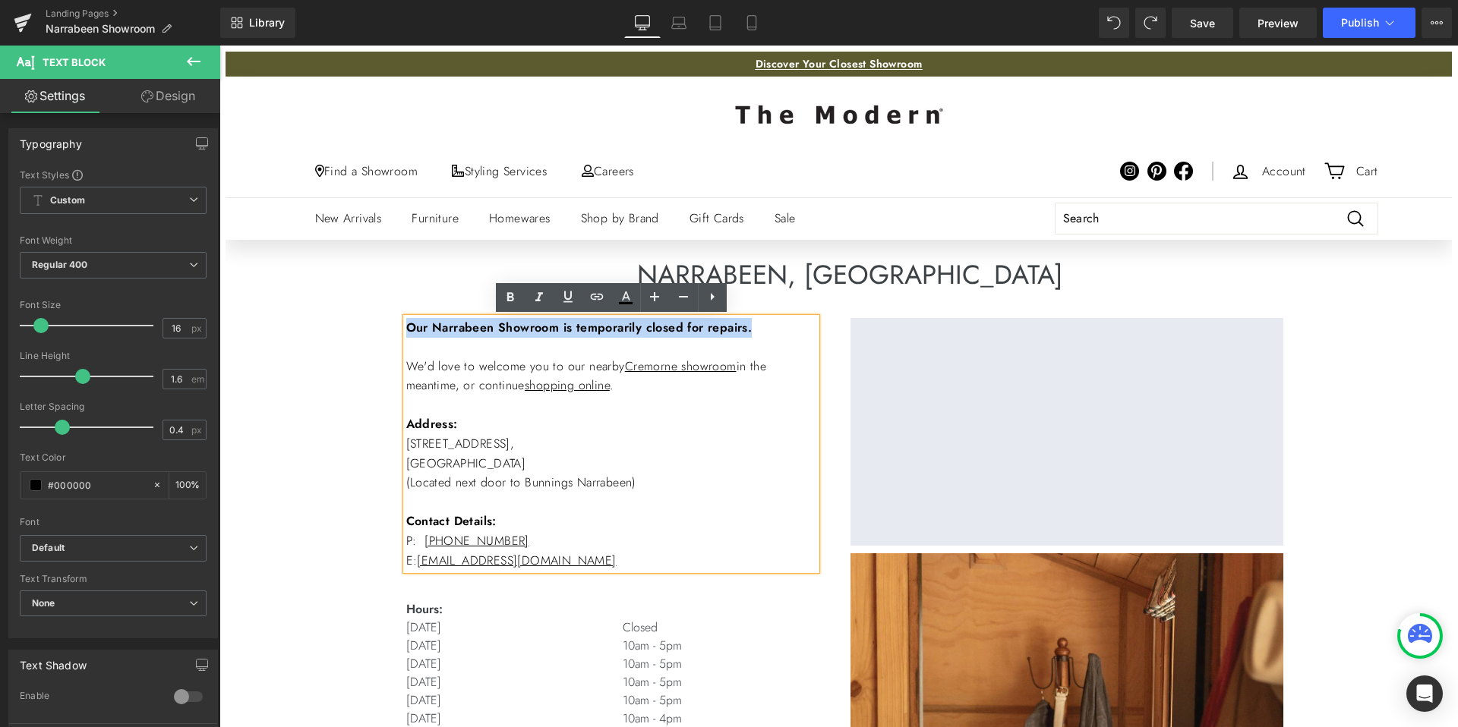
drag, startPoint x: 766, startPoint y: 328, endPoint x: 408, endPoint y: 330, distance: 358.4
click at [408, 330] on b "Our Narrabeen Showroom is temporarily closed for repairs." at bounding box center [579, 327] width 346 height 17
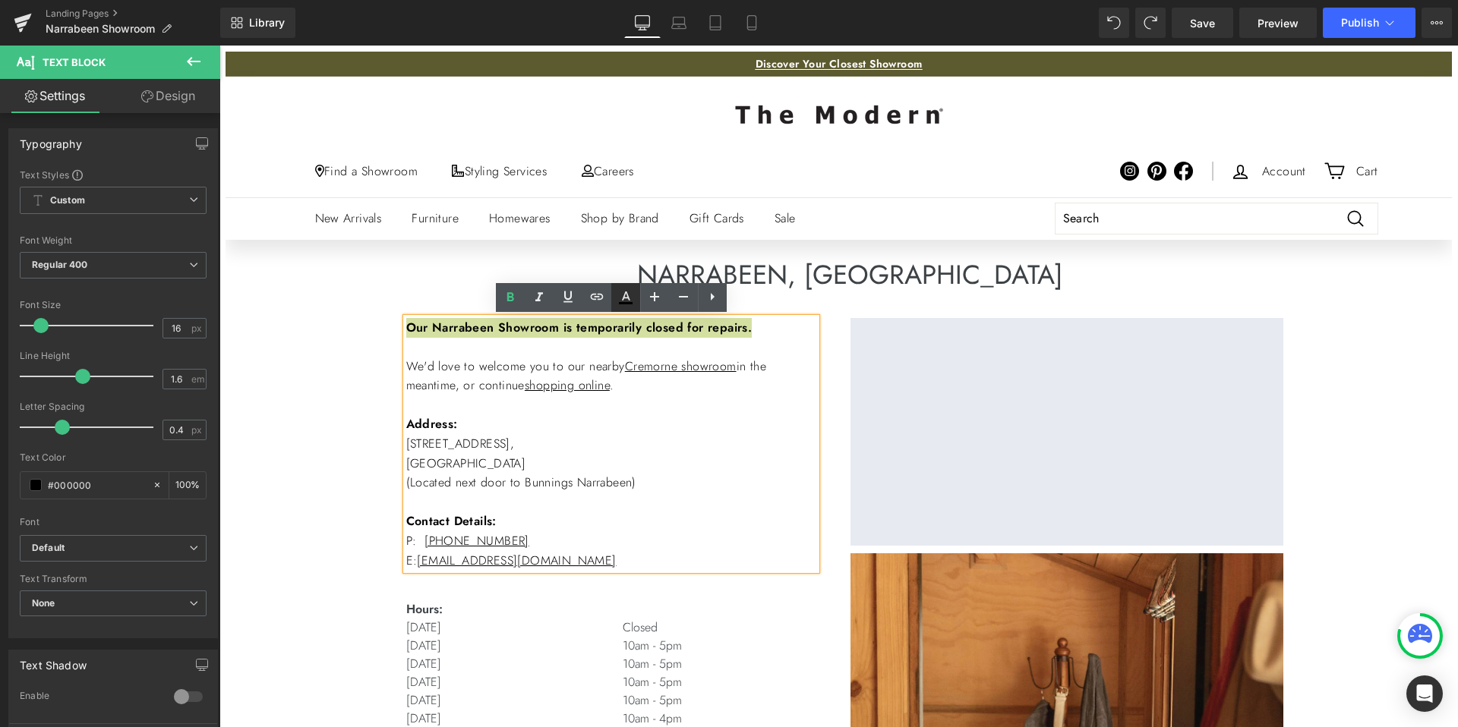
click at [634, 299] on icon at bounding box center [625, 298] width 18 height 18
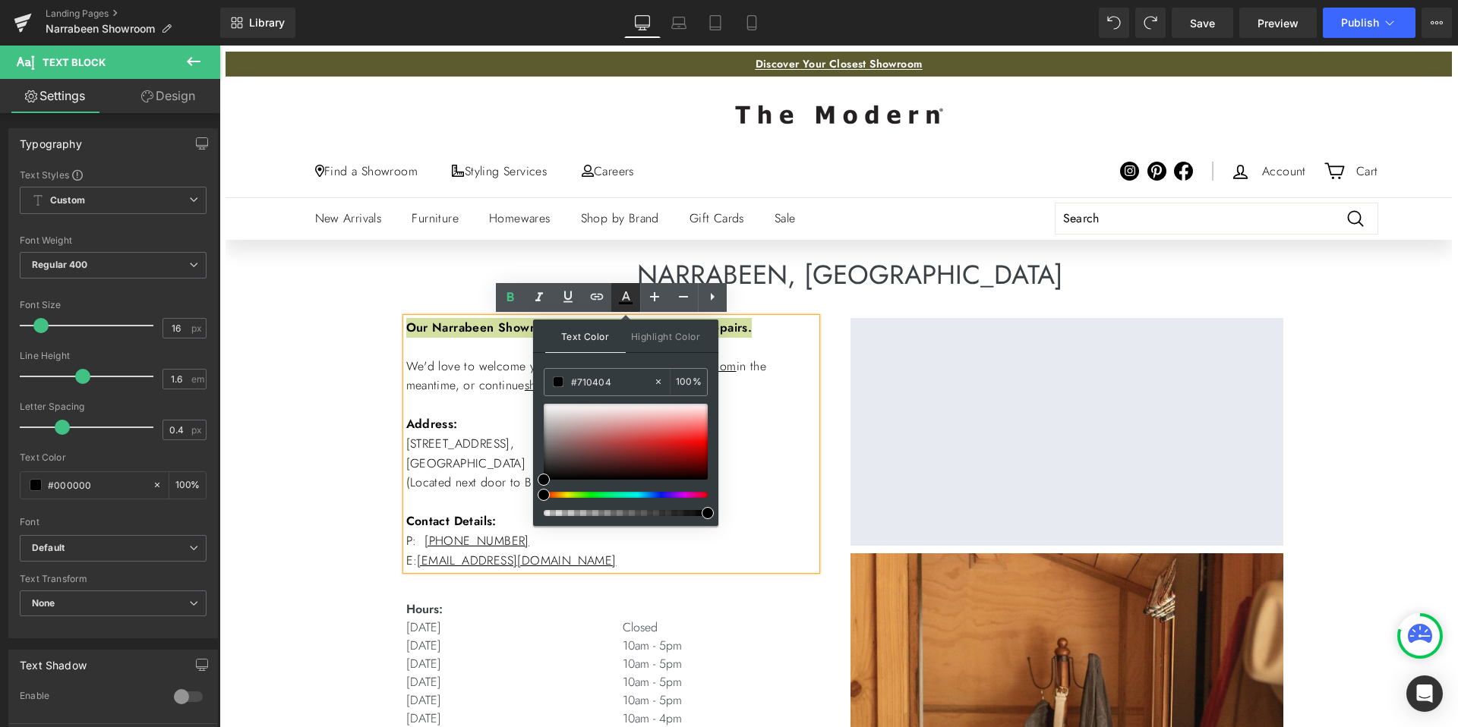
type input "#000000"
type input "100"
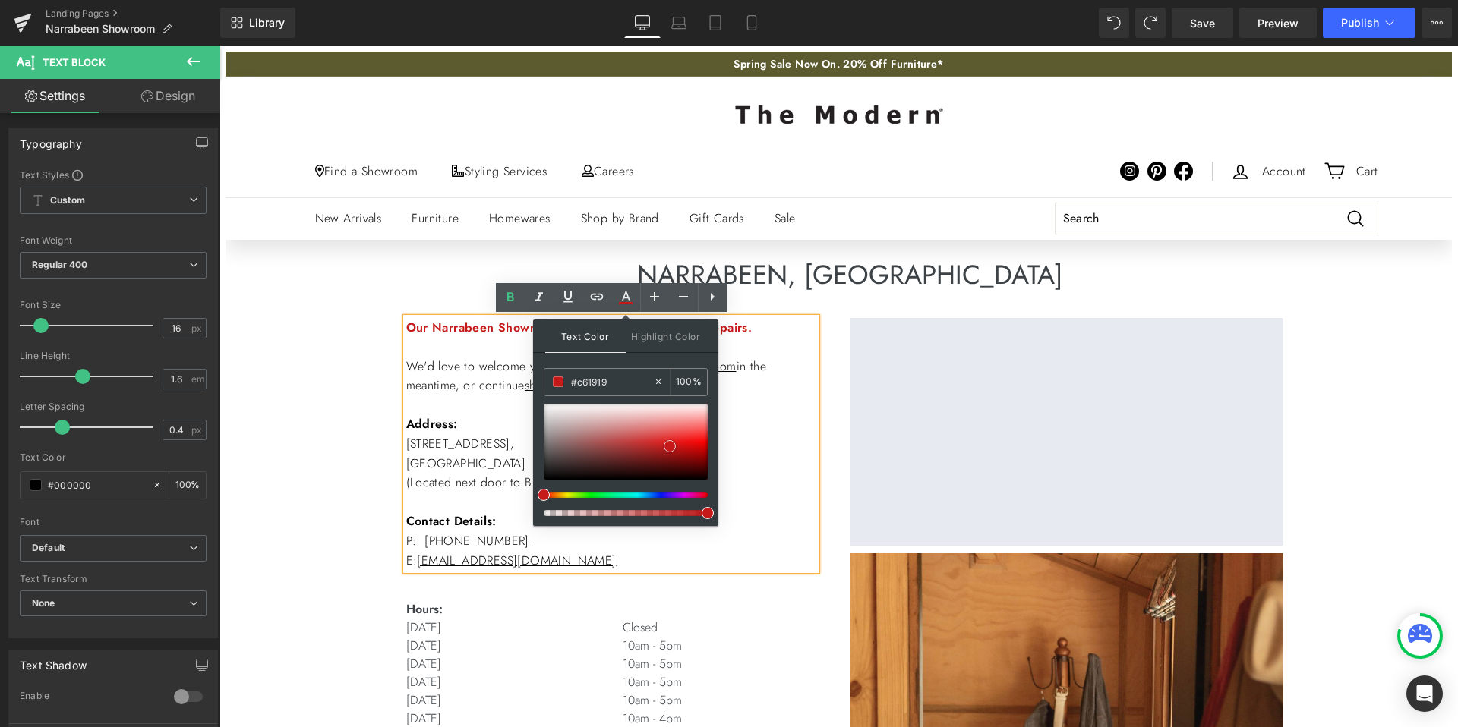
type input "#c71818"
drag, startPoint x: 545, startPoint y: 478, endPoint x: 673, endPoint y: 444, distance: 131.9
click at [673, 444] on span at bounding box center [671, 446] width 12 height 12
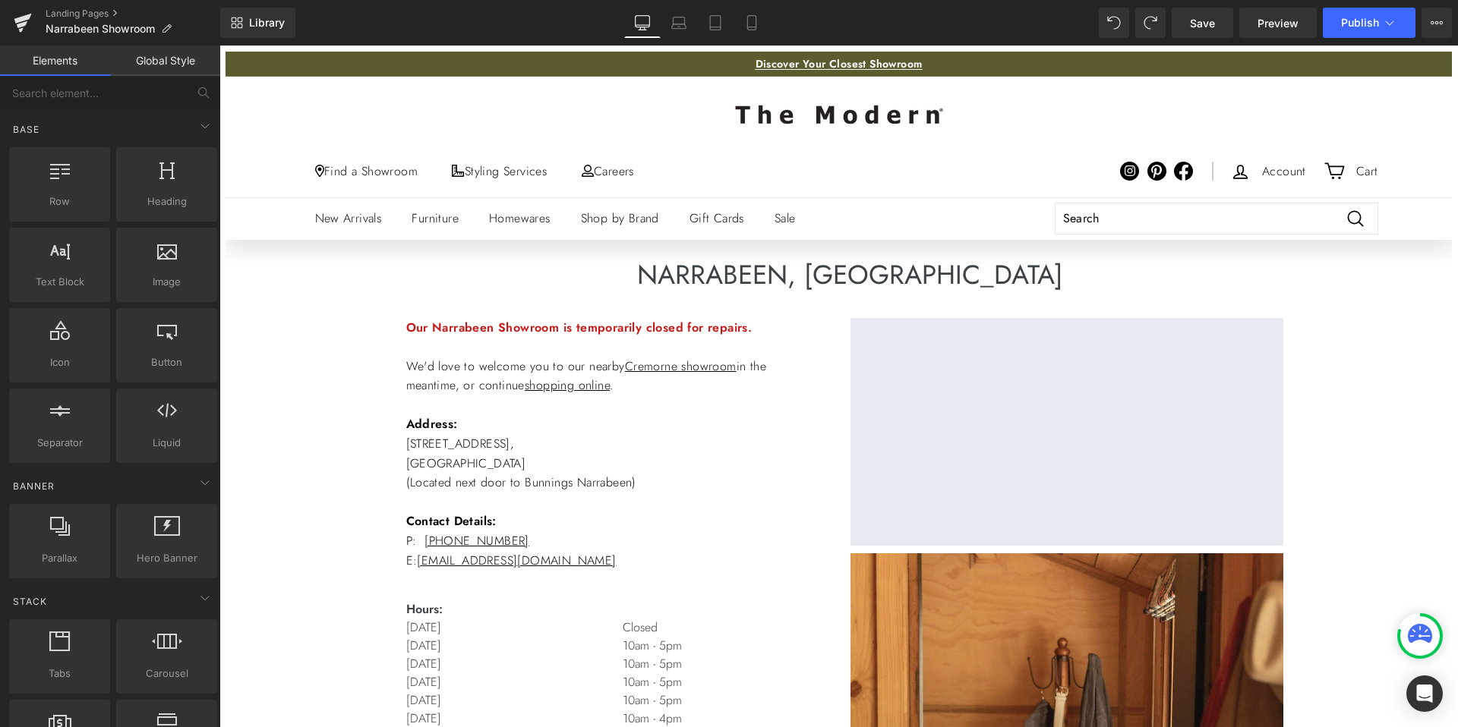
click at [1351, 22] on span "Publish" at bounding box center [1360, 23] width 38 height 12
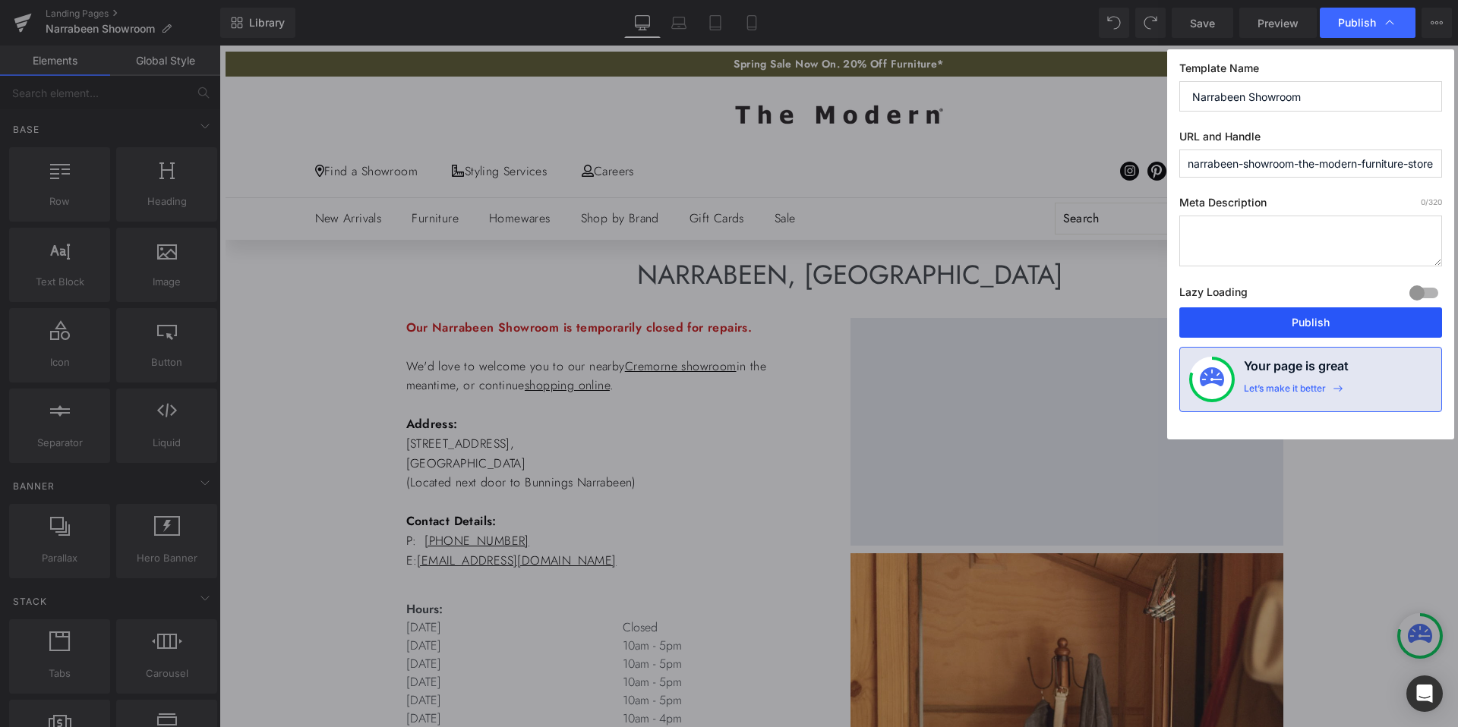
click at [1281, 328] on button "Publish" at bounding box center [1310, 322] width 263 height 30
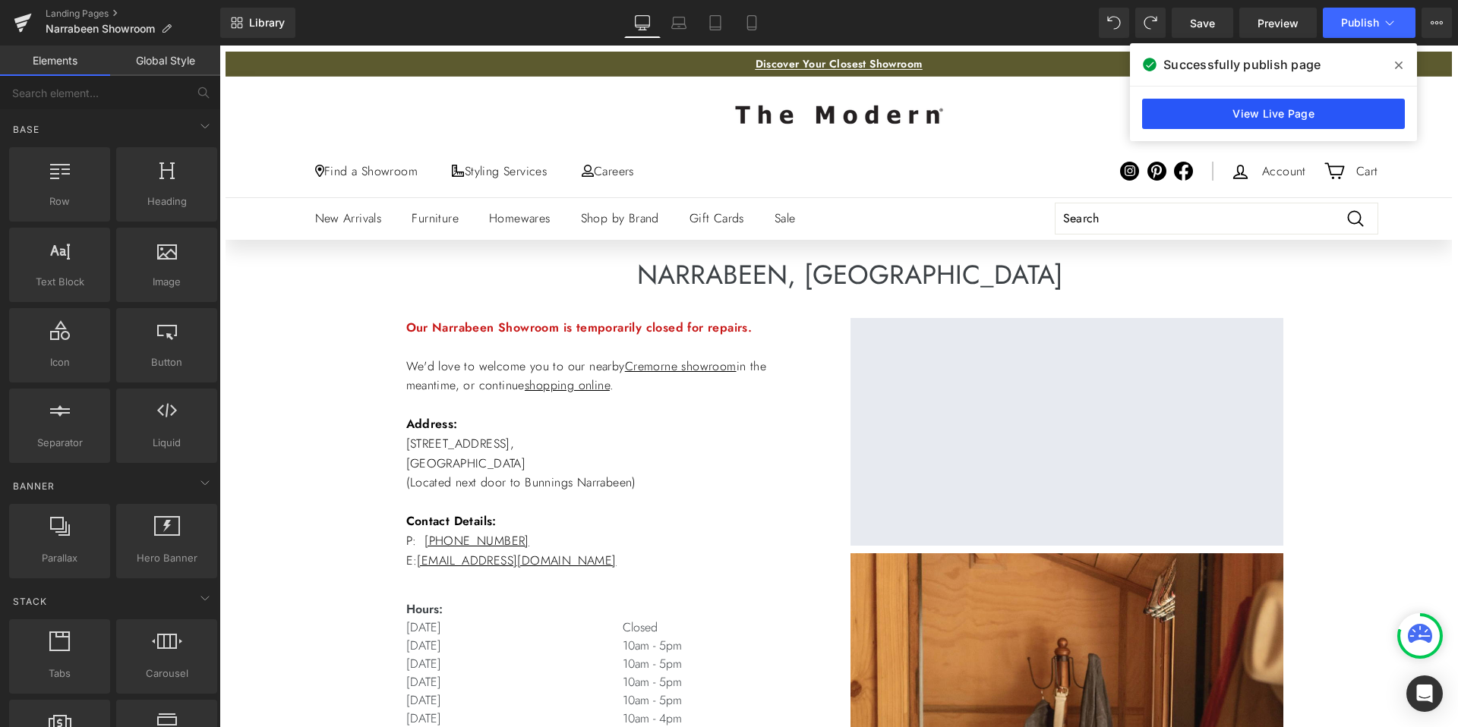
click at [1253, 107] on link "View Live Page" at bounding box center [1273, 114] width 263 height 30
